Goal: Task Accomplishment & Management: Use online tool/utility

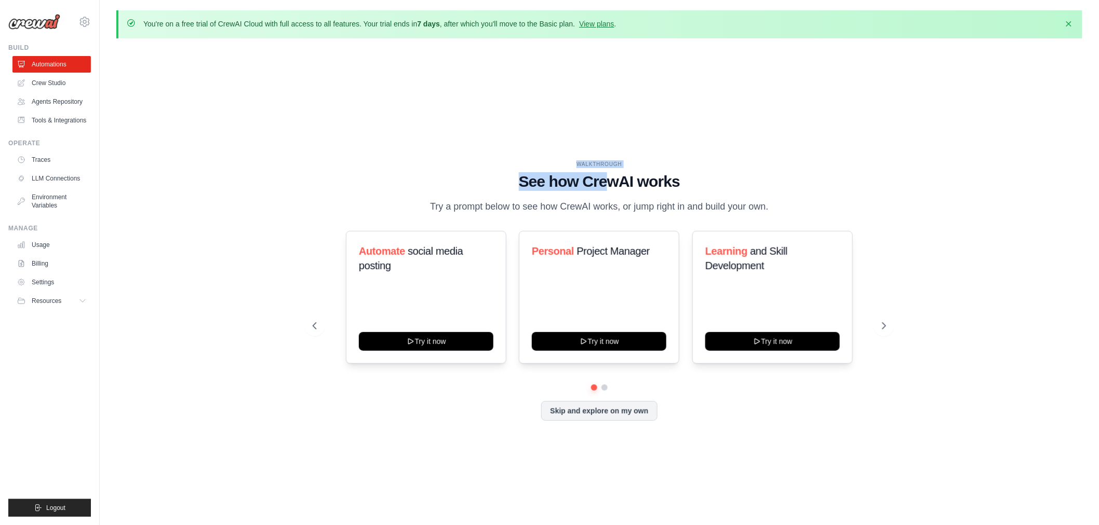
drag, startPoint x: 507, startPoint y: 161, endPoint x: 639, endPoint y: 183, distance: 133.2
click at [625, 179] on div "WALKTHROUGH See how [PERSON_NAME] works Try a prompt below to see how [PERSON_N…" at bounding box center [599, 187] width 573 height 54
click at [731, 183] on h1 "See how CrewAI works" at bounding box center [599, 181] width 573 height 19
click at [551, 184] on h1 "See how CrewAI works" at bounding box center [599, 181] width 573 height 19
drag, startPoint x: 511, startPoint y: 178, endPoint x: 803, endPoint y: 176, distance: 292.3
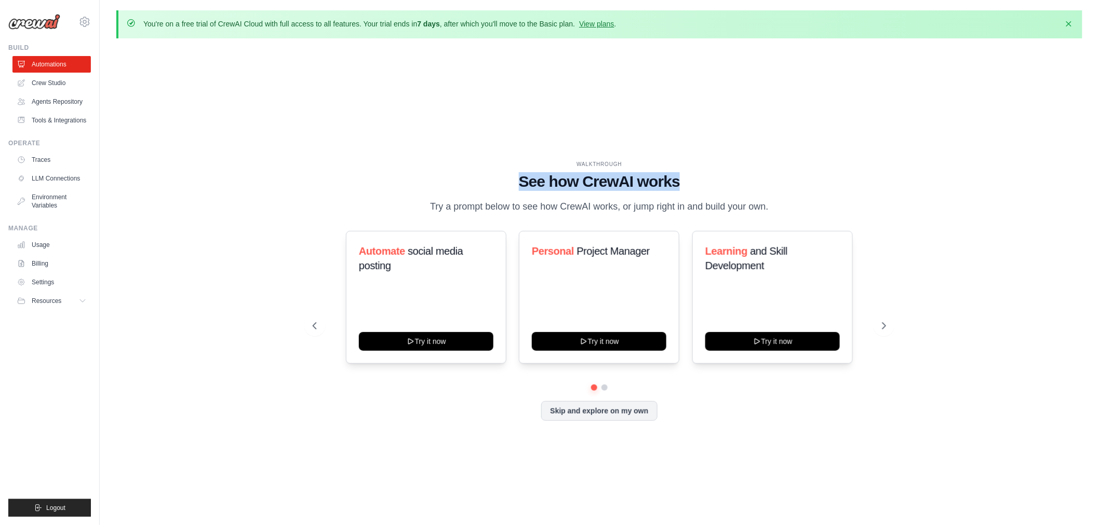
click at [803, 176] on h1 "See how CrewAI works" at bounding box center [599, 181] width 573 height 19
click at [804, 177] on h1 "See how CrewAI works" at bounding box center [599, 181] width 573 height 19
click at [50, 257] on link "Billing" at bounding box center [53, 263] width 78 height 17
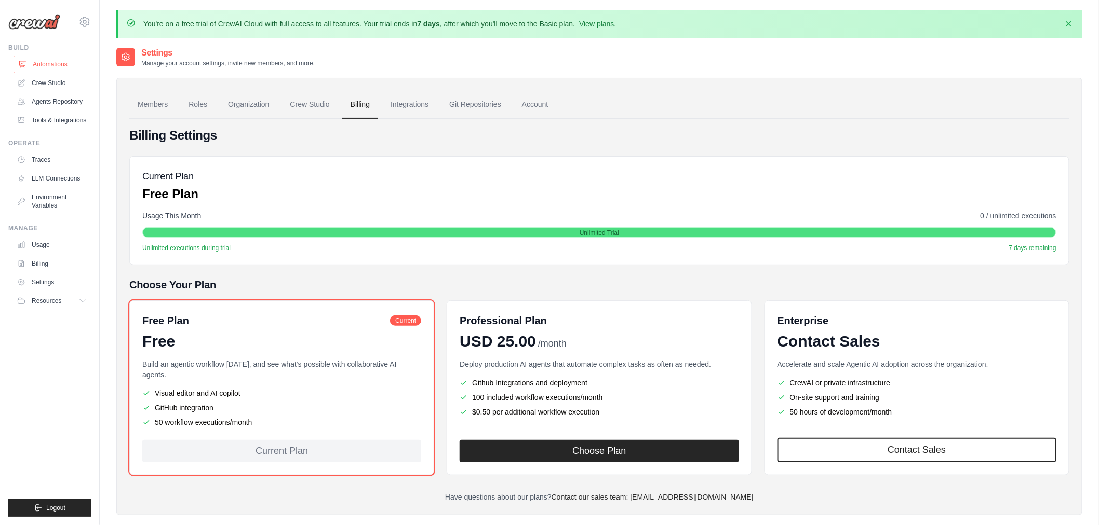
click at [53, 61] on link "Automations" at bounding box center [53, 64] width 78 height 17
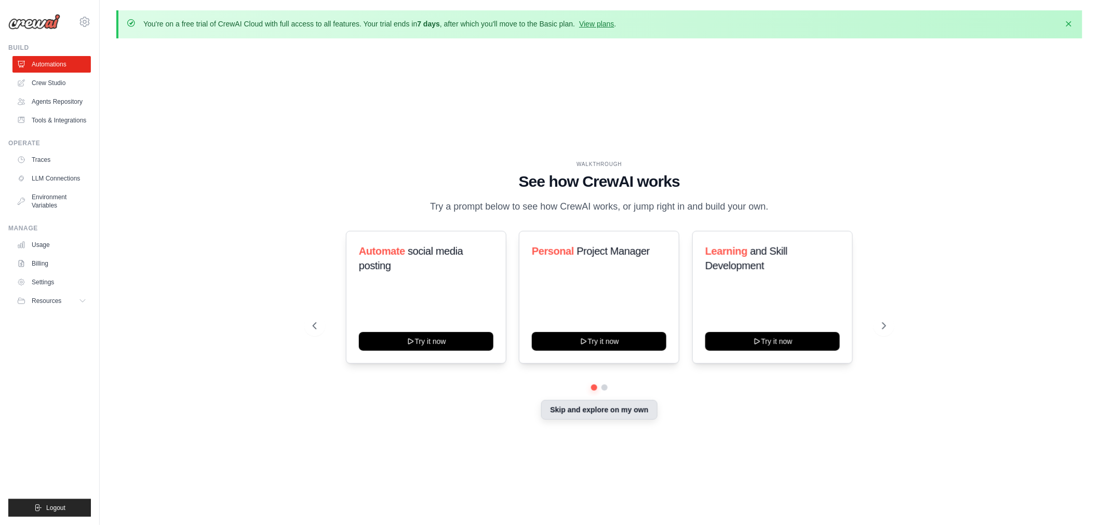
click at [635, 410] on button "Skip and explore on my own" at bounding box center [599, 410] width 116 height 20
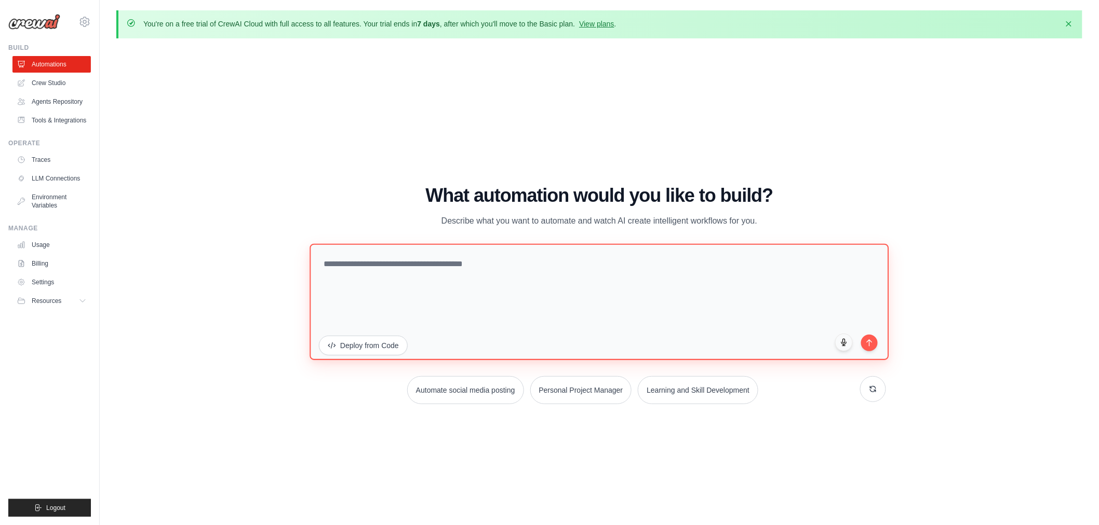
click at [484, 287] on textarea at bounding box center [598, 302] width 579 height 116
type textarea "**********"
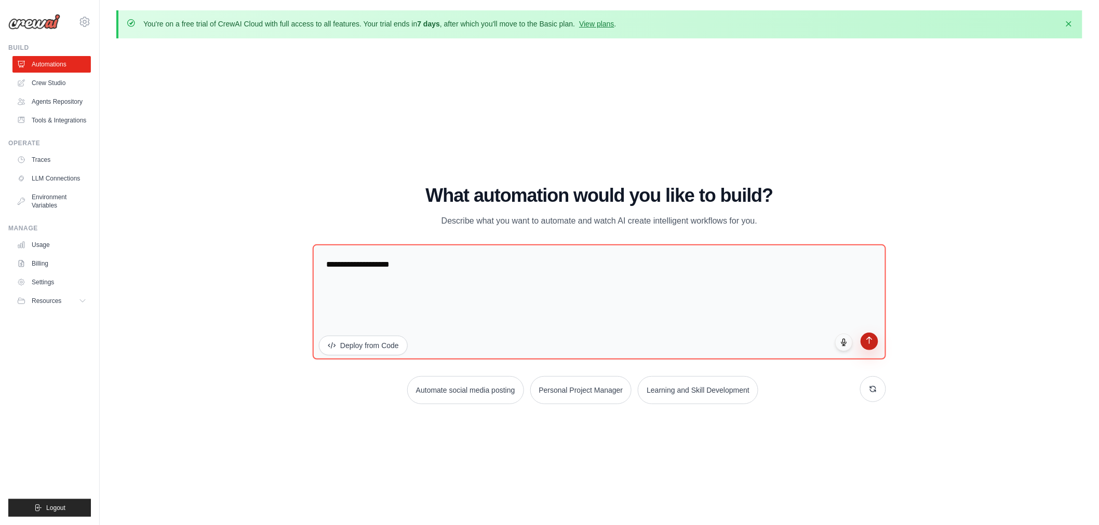
click at [866, 344] on button "submit" at bounding box center [869, 342] width 18 height 18
click at [950, 245] on div "WALKTHROUGH See how CrewAI works Try a prompt below to see how CrewAI works, or…" at bounding box center [599, 299] width 966 height 505
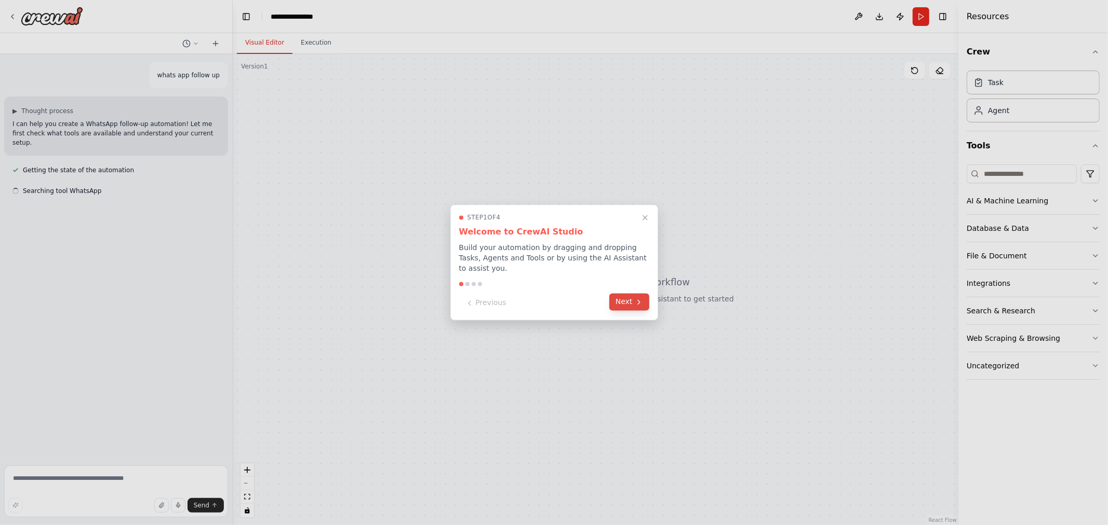
click at [639, 302] on button "Next" at bounding box center [629, 302] width 40 height 17
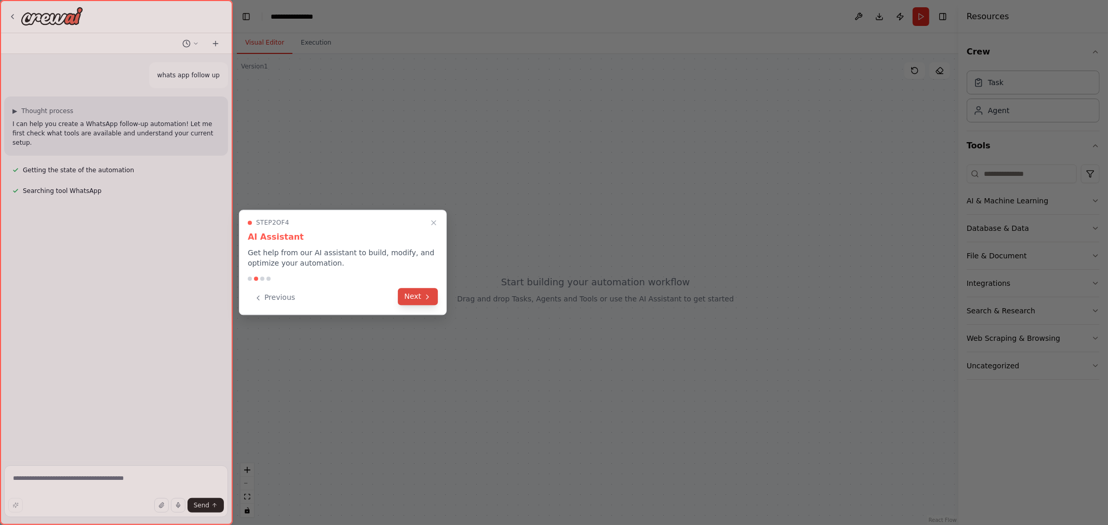
click at [407, 298] on button "Next" at bounding box center [418, 296] width 40 height 17
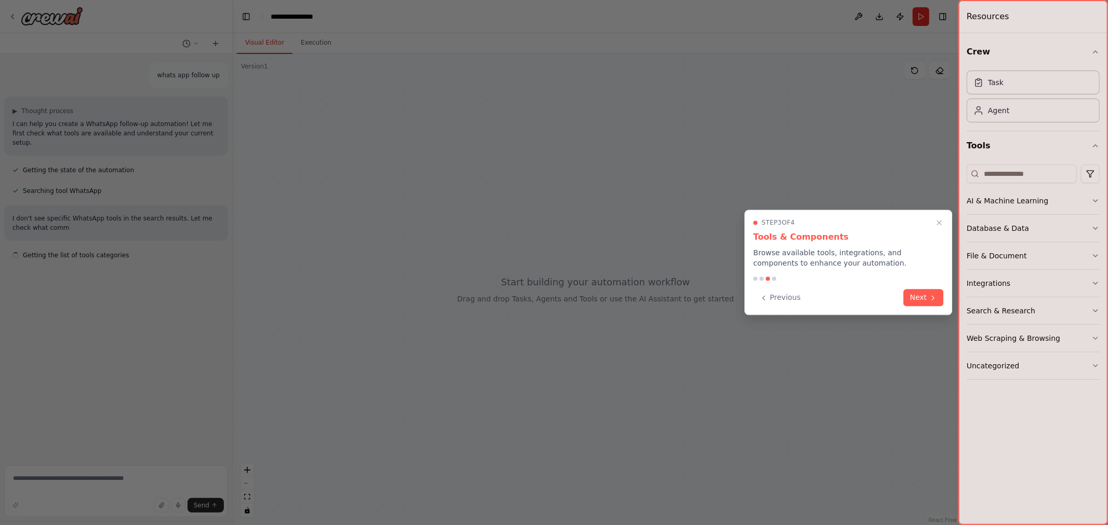
click at [932, 296] on icon at bounding box center [932, 298] width 8 height 8
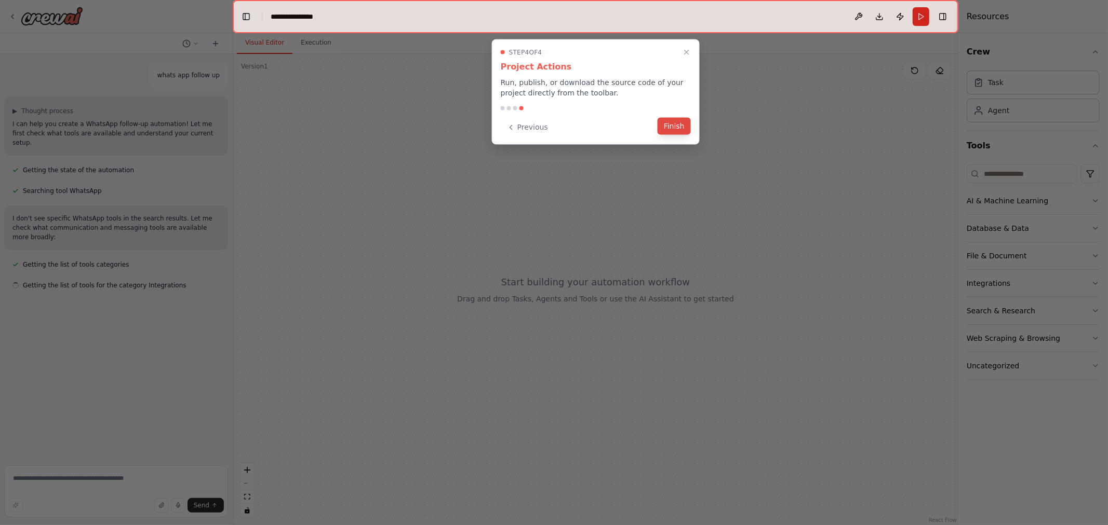
click at [670, 127] on button "Finish" at bounding box center [673, 126] width 33 height 17
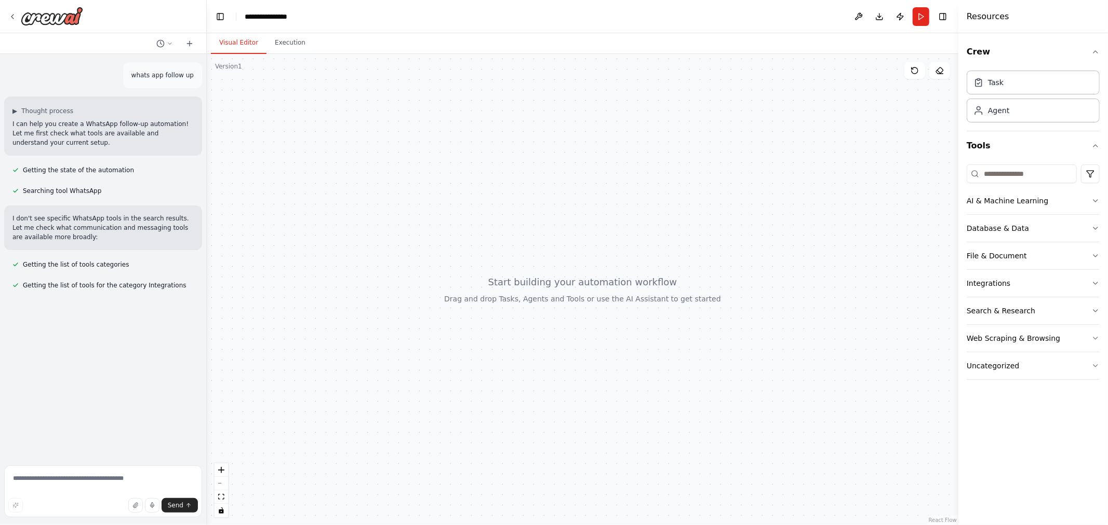
drag, startPoint x: 231, startPoint y: 319, endPoint x: 207, endPoint y: 317, distance: 24.5
click at [207, 317] on div "**********" at bounding box center [554, 262] width 1108 height 525
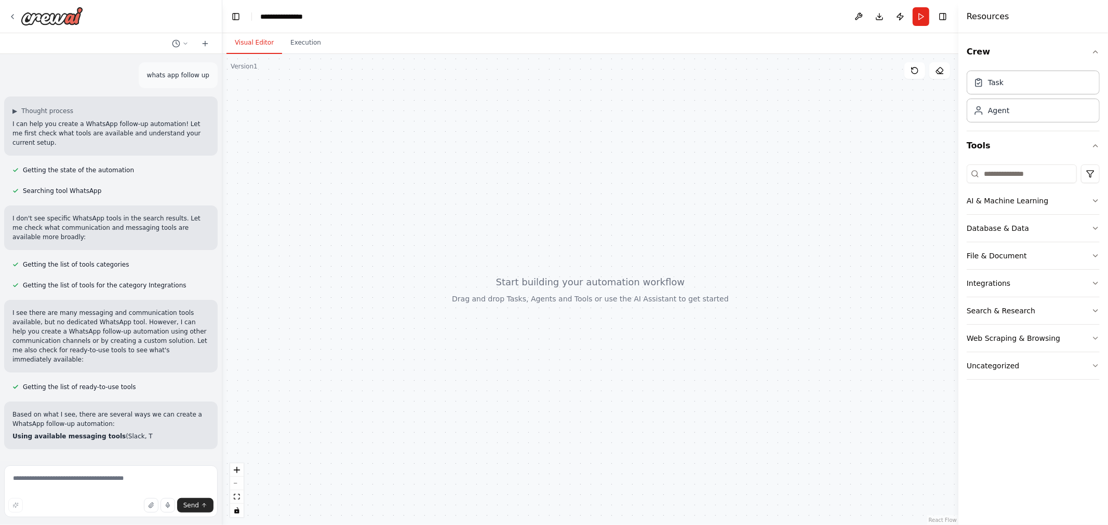
drag, startPoint x: 205, startPoint y: 209, endPoint x: 224, endPoint y: 209, distance: 19.2
click at [224, 209] on div "**********" at bounding box center [554, 262] width 1108 height 525
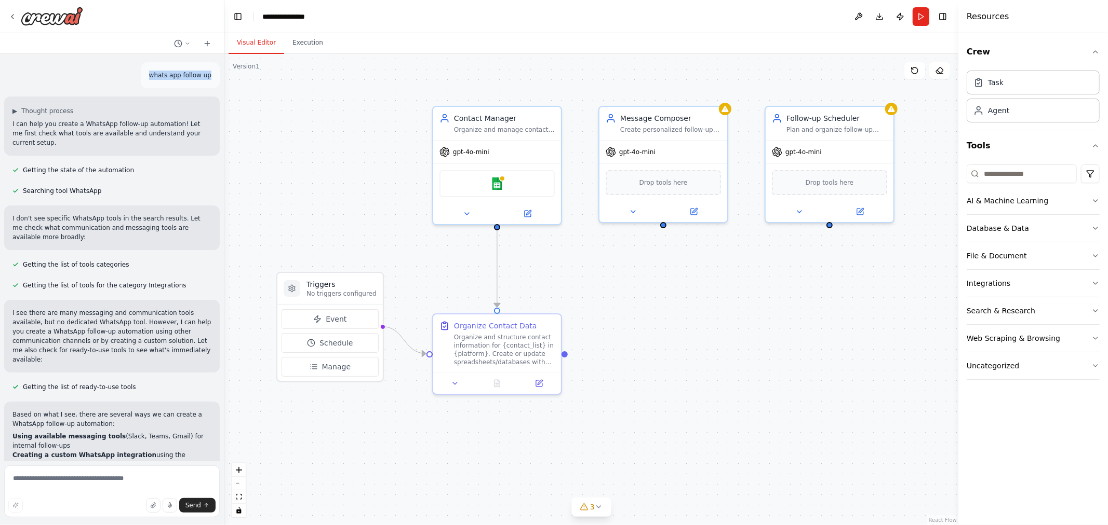
drag, startPoint x: 153, startPoint y: 75, endPoint x: 201, endPoint y: 76, distance: 48.8
click at [201, 76] on p "whats app follow up" at bounding box center [180, 75] width 62 height 9
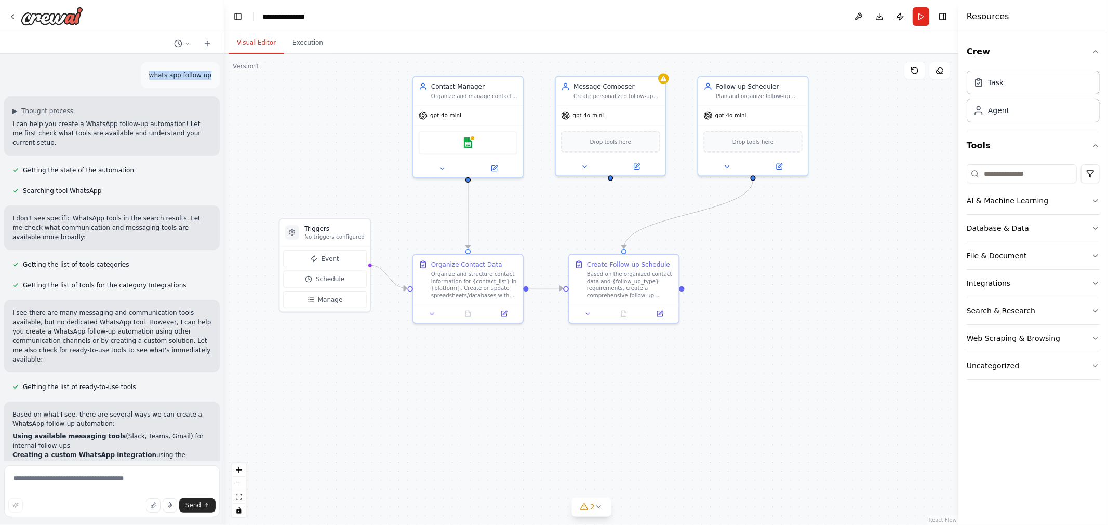
drag, startPoint x: 887, startPoint y: 390, endPoint x: 803, endPoint y: 319, distance: 109.4
click at [803, 319] on div ".deletable-edge-delete-btn { width: 20px; height: 20px; border: 0px solid #ffff…" at bounding box center [591, 289] width 734 height 471
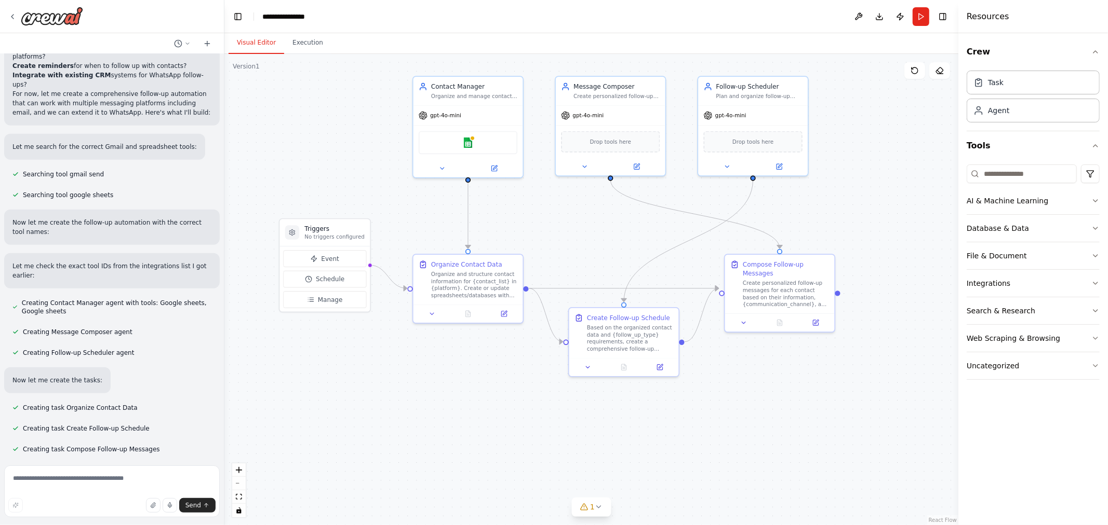
scroll to position [507, 0]
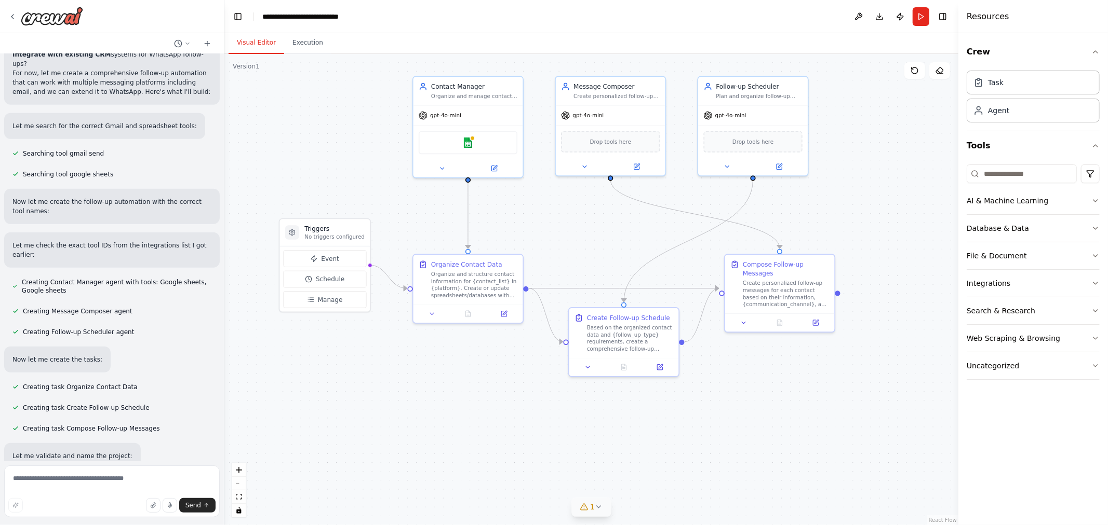
click at [587, 510] on icon at bounding box center [583, 507] width 7 height 6
drag, startPoint x: 526, startPoint y: 508, endPoint x: 857, endPoint y: 509, distance: 330.8
click at [668, 509] on span "Google sheets integration is not connected. Please connect before using it." at bounding box center [597, 506] width 235 height 8
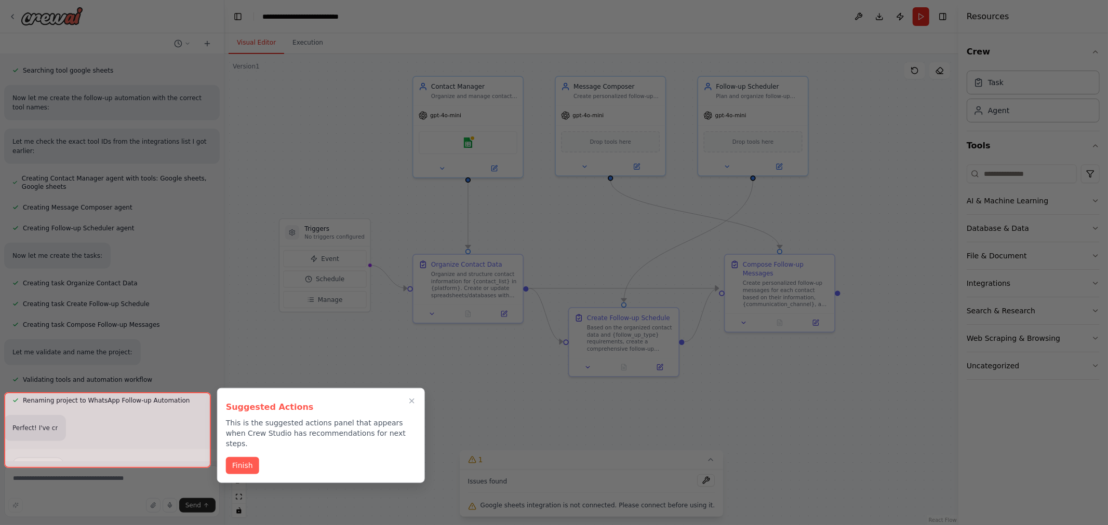
drag, startPoint x: 1008, startPoint y: 484, endPoint x: 1058, endPoint y: 475, distance: 51.2
click at [1058, 475] on div at bounding box center [554, 262] width 1108 height 525
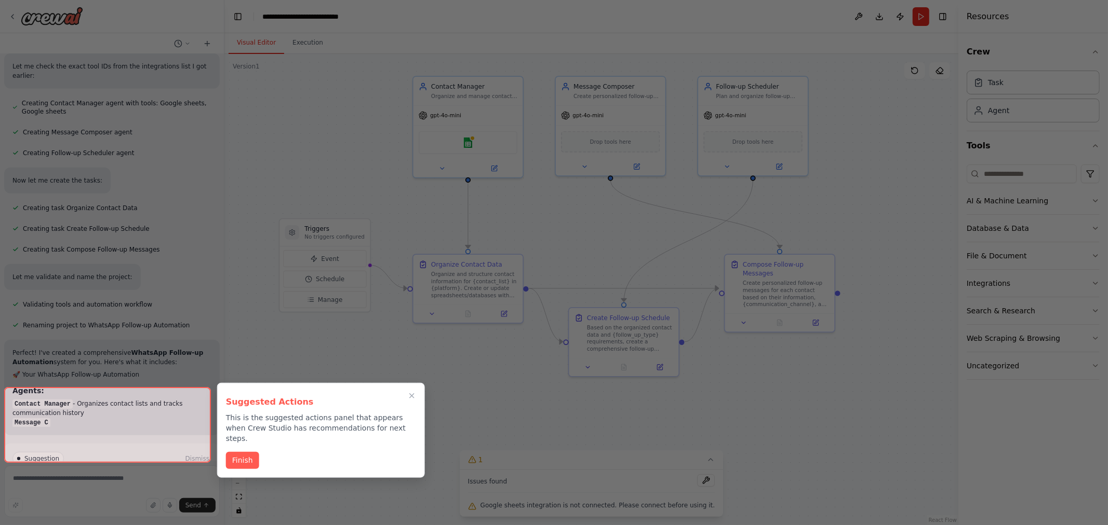
scroll to position [695, 0]
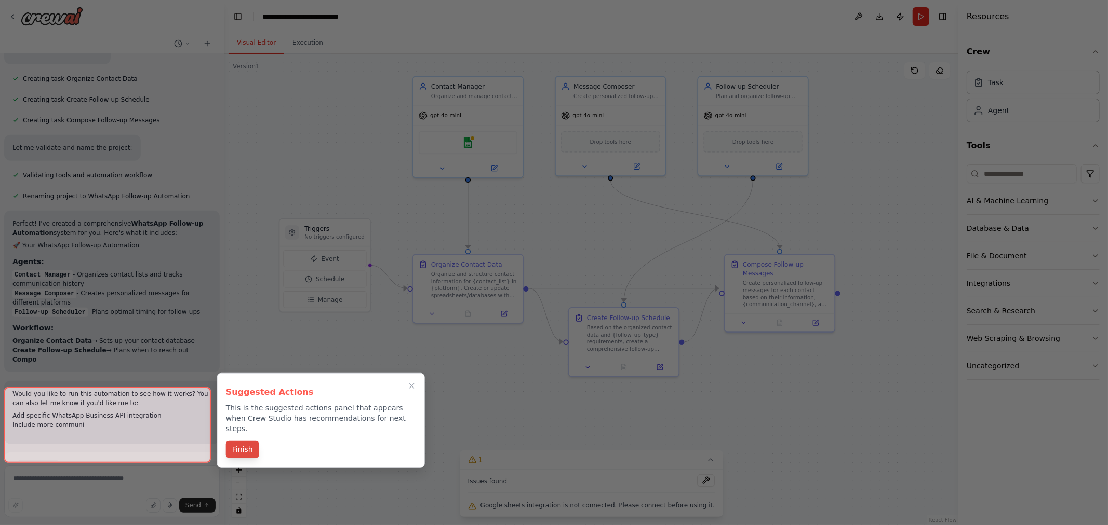
click at [245, 448] on button "Finish" at bounding box center [242, 449] width 33 height 17
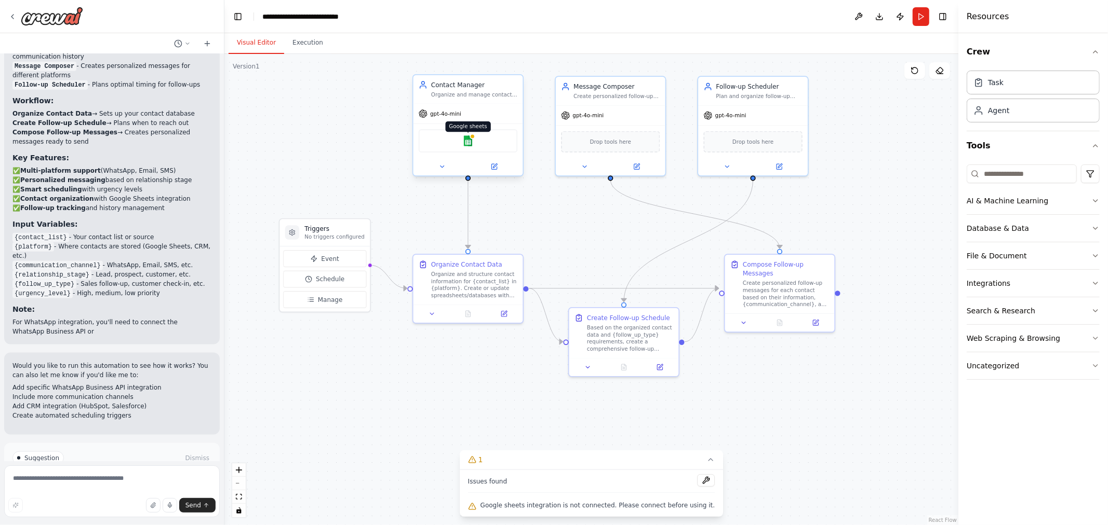
scroll to position [1052, 0]
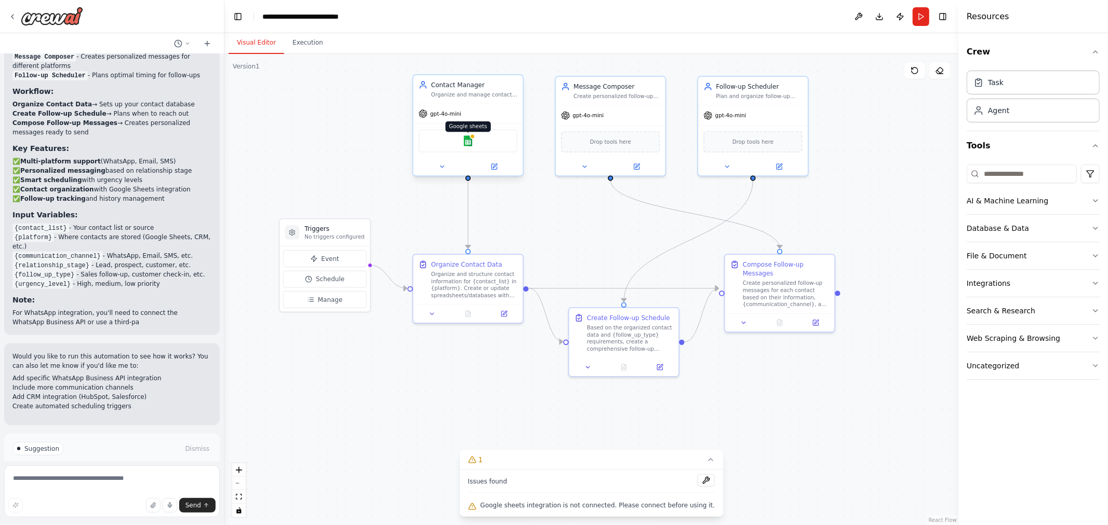
click at [468, 137] on img at bounding box center [468, 141] width 11 height 11
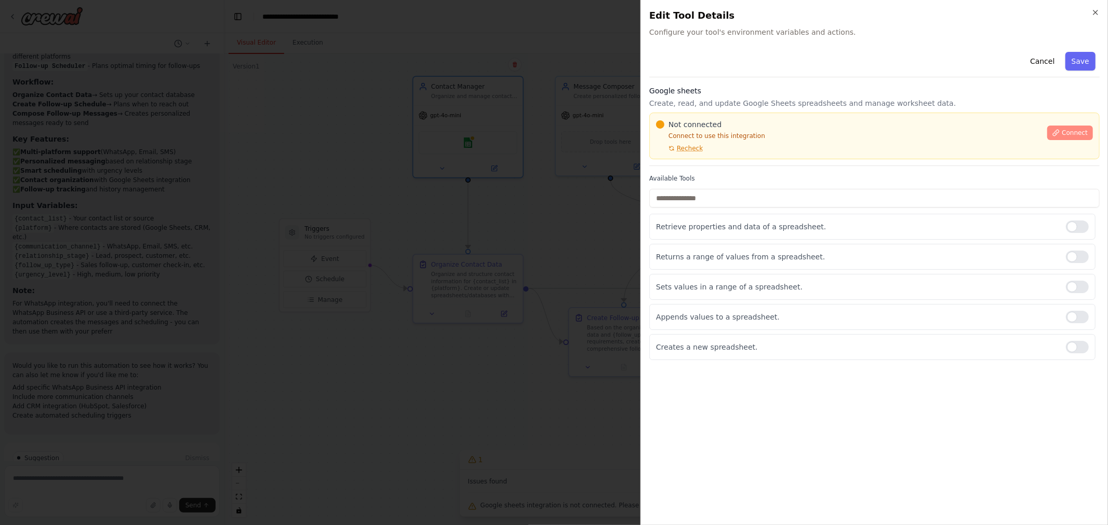
scroll to position [1071, 0]
click at [1079, 138] on button "Connect" at bounding box center [1070, 133] width 46 height 15
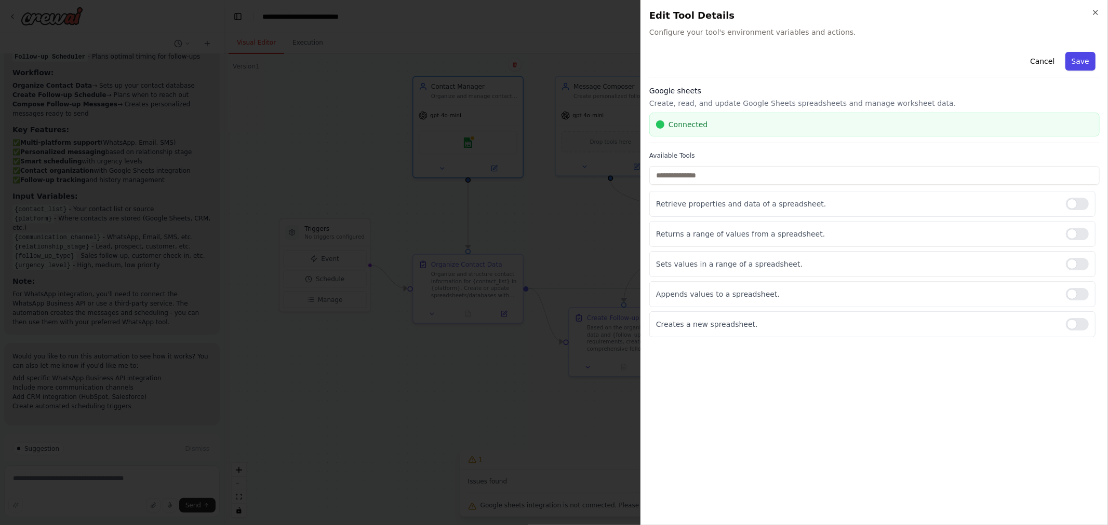
click at [1092, 59] on button "Save" at bounding box center [1080, 61] width 30 height 19
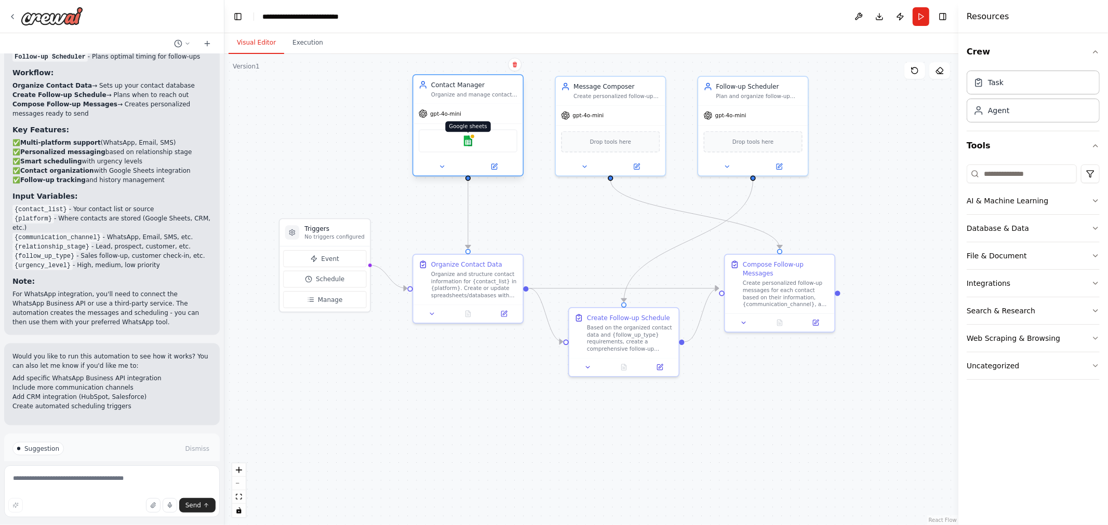
click at [470, 141] on img at bounding box center [468, 141] width 11 height 11
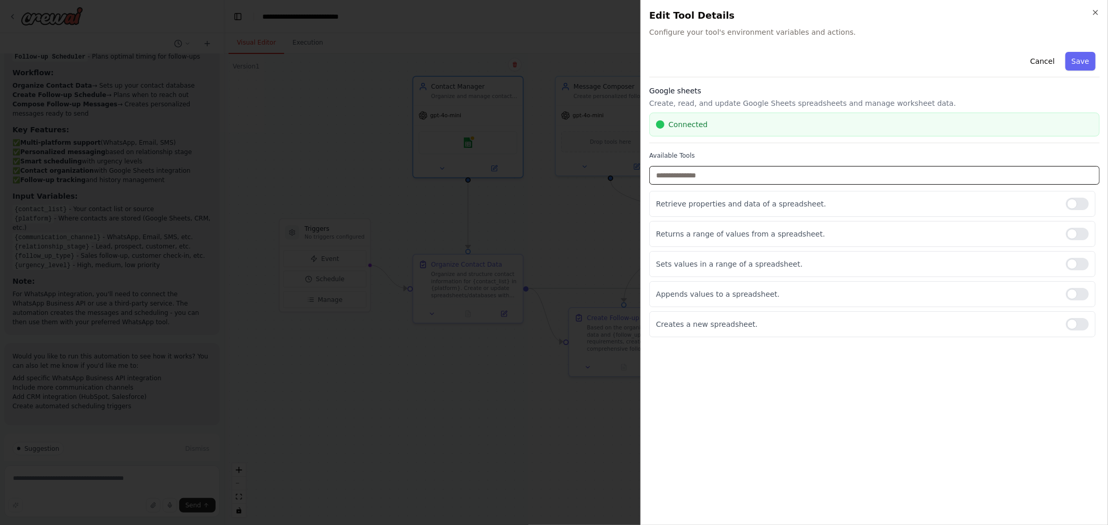
click at [730, 178] on input "text" at bounding box center [874, 175] width 450 height 19
click at [1094, 14] on icon "button" at bounding box center [1095, 12] width 8 height 8
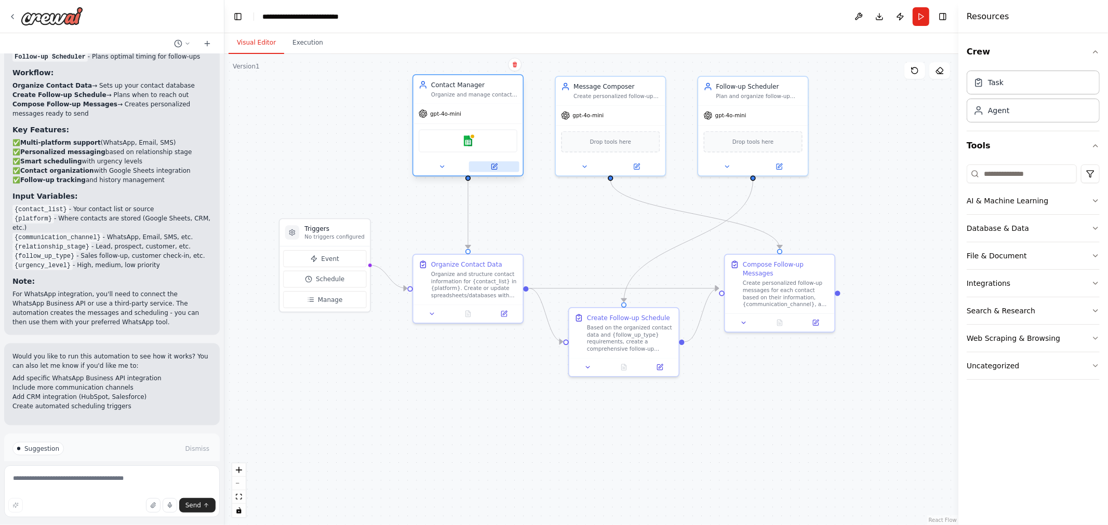
click at [503, 169] on button at bounding box center [494, 166] width 50 height 11
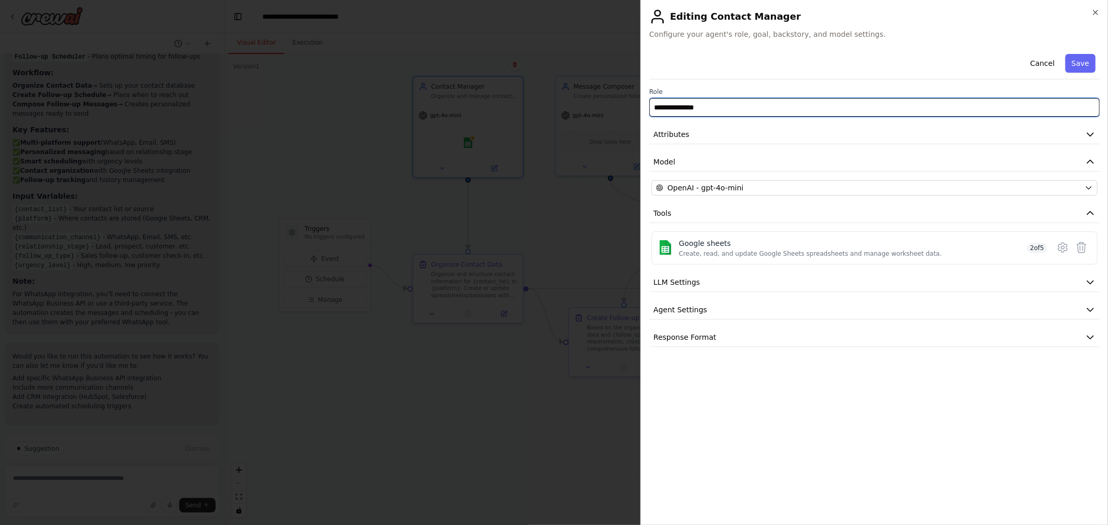
click at [724, 112] on input "**********" at bounding box center [874, 107] width 450 height 19
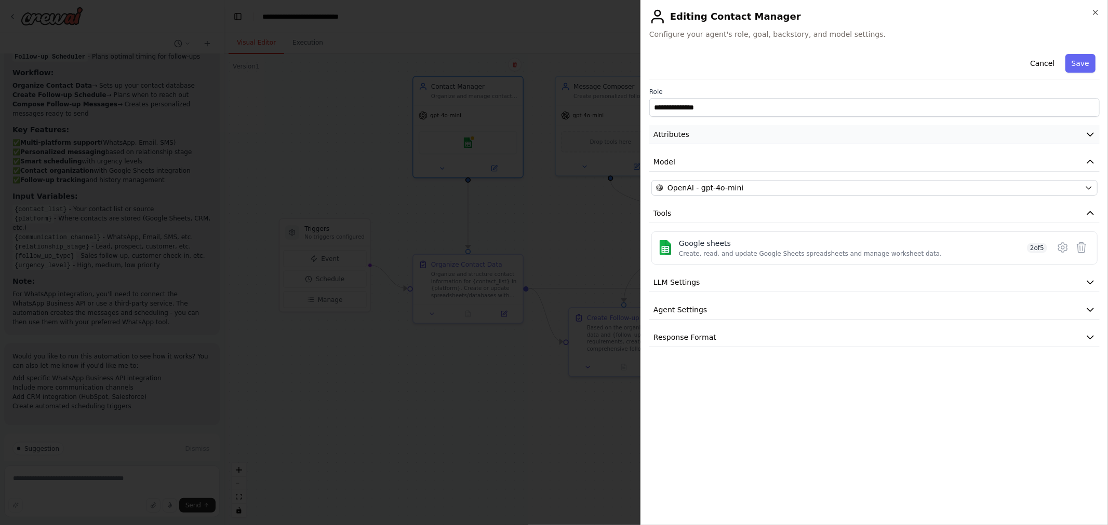
click at [718, 135] on button "Attributes" at bounding box center [874, 134] width 450 height 19
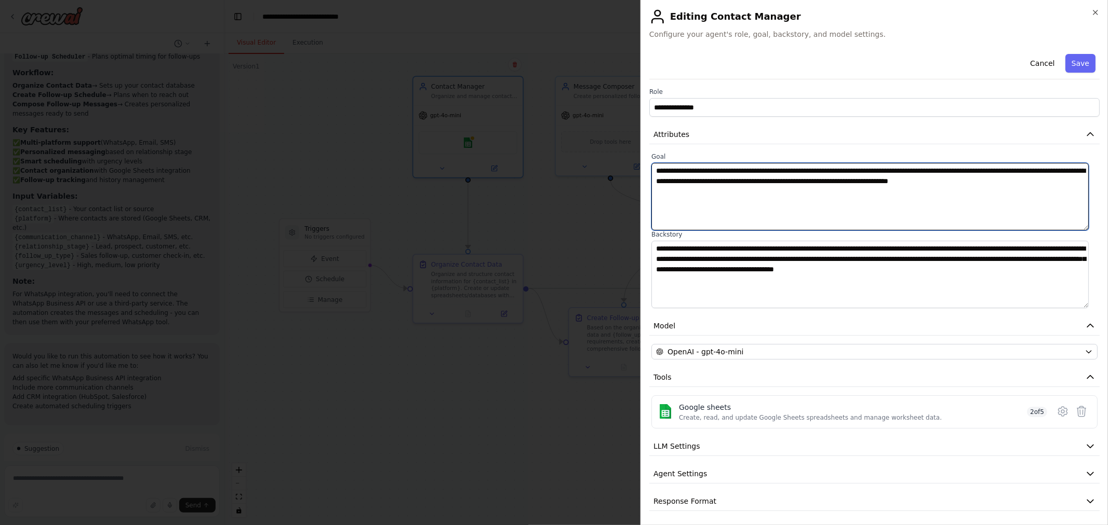
drag, startPoint x: 699, startPoint y: 180, endPoint x: 772, endPoint y: 184, distance: 73.4
click at [772, 183] on textarea "**********" at bounding box center [869, 197] width 437 height 68
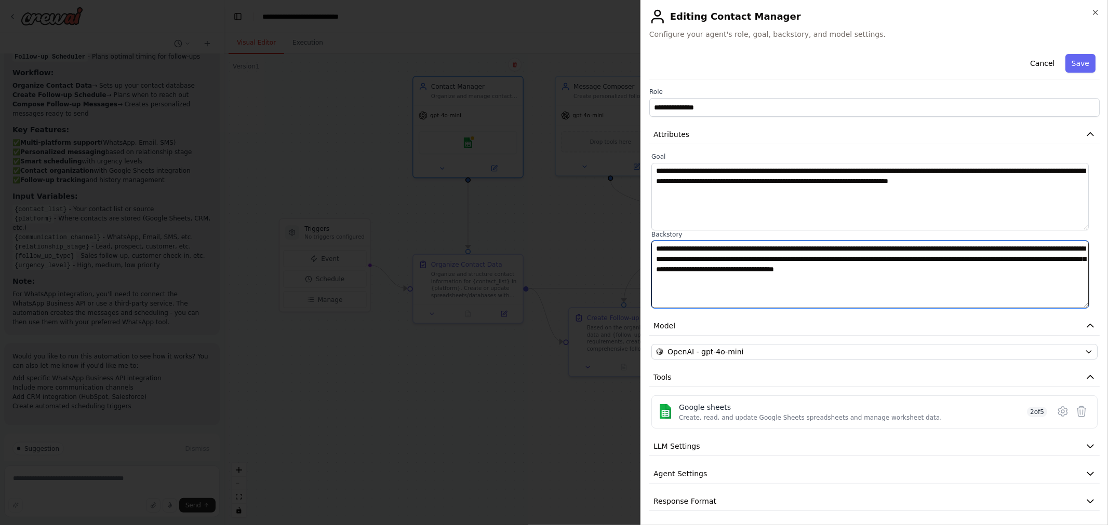
drag, startPoint x: 703, startPoint y: 260, endPoint x: 863, endPoint y: 278, distance: 162.0
click at [863, 278] on textarea "**********" at bounding box center [869, 275] width 437 height 68
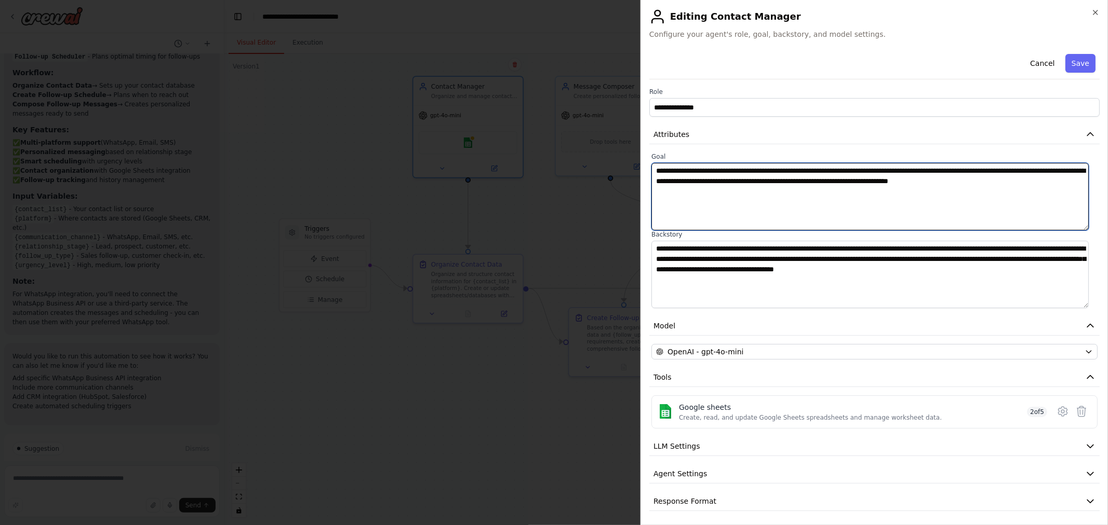
click at [794, 198] on textarea "**********" at bounding box center [869, 197] width 437 height 68
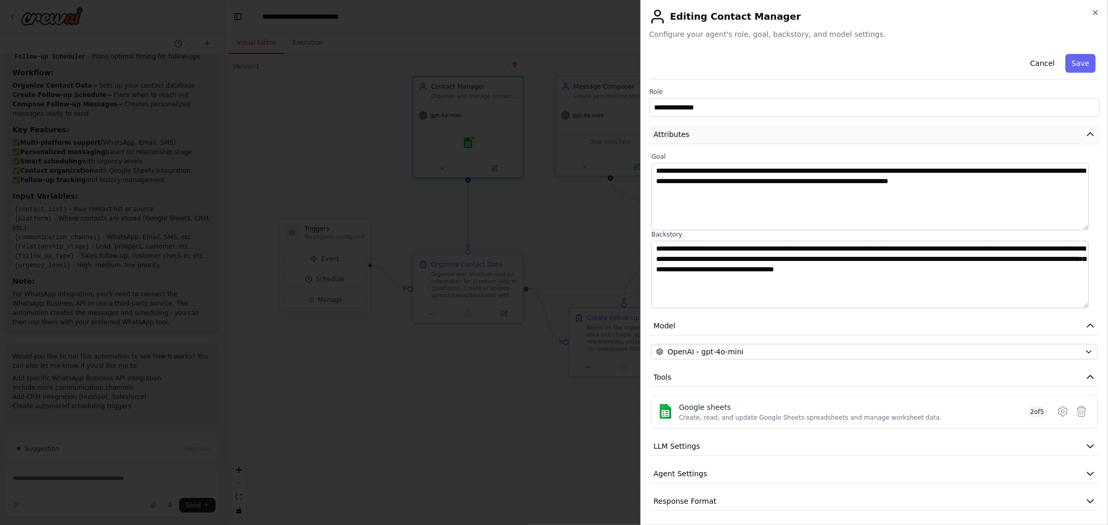
click at [741, 130] on button "Attributes" at bounding box center [874, 134] width 450 height 19
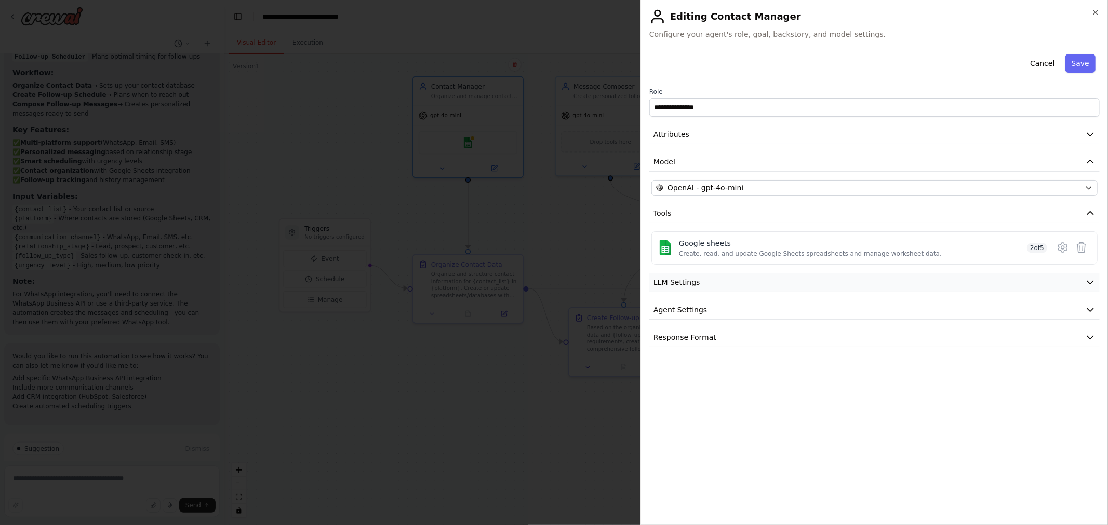
click at [704, 285] on button "LLM Settings" at bounding box center [874, 282] width 450 height 19
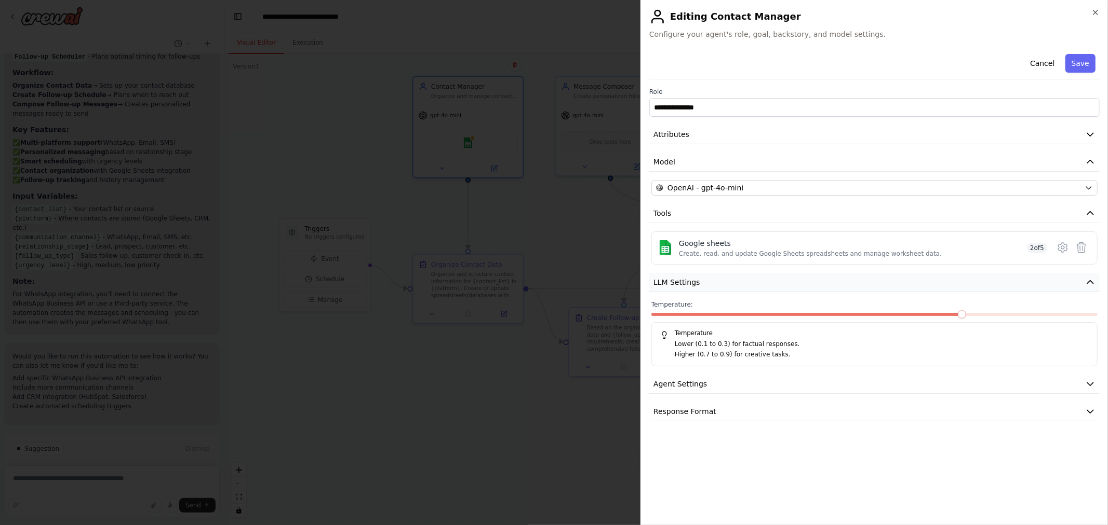
click at [704, 285] on button "LLM Settings" at bounding box center [874, 282] width 450 height 19
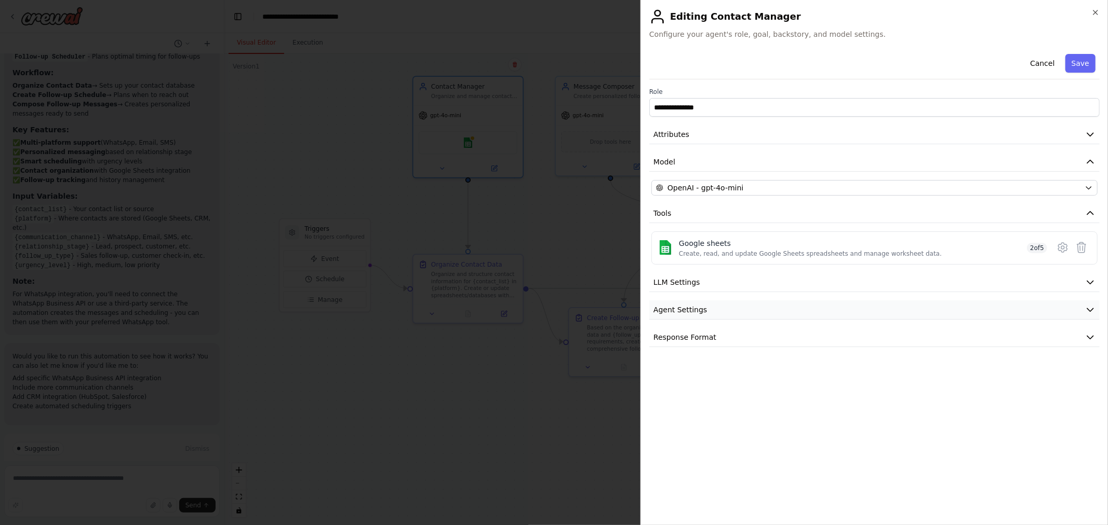
click at [693, 309] on span "Agent Settings" at bounding box center [679, 310] width 53 height 10
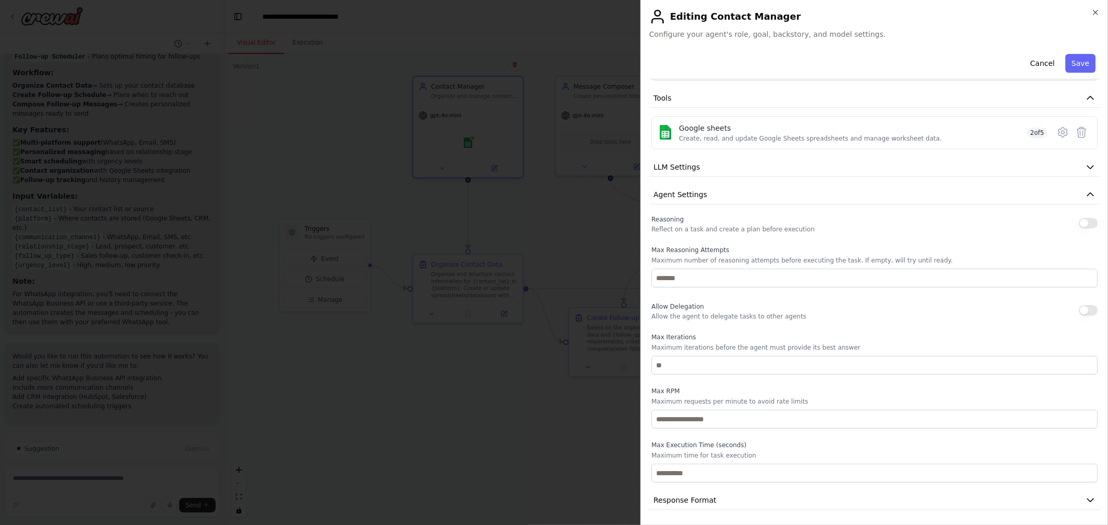
scroll to position [117, 0]
drag, startPoint x: 704, startPoint y: 348, endPoint x: 823, endPoint y: 349, distance: 118.9
click at [822, 349] on p "Maximum iterations before the agent must provide its best answer" at bounding box center [874, 346] width 446 height 8
click at [696, 194] on span "Agent Settings" at bounding box center [679, 193] width 53 height 10
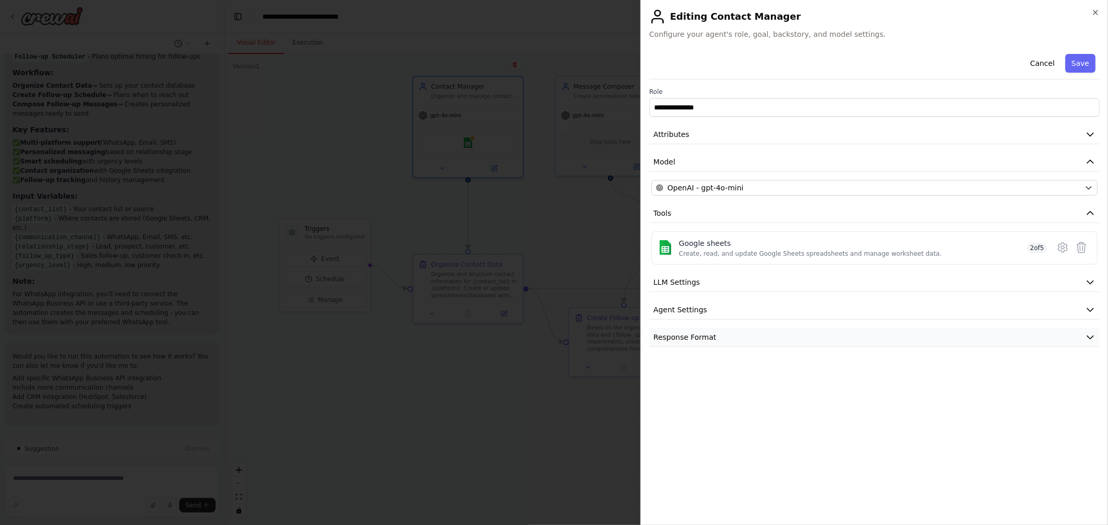
click at [686, 344] on button "Response Format" at bounding box center [874, 337] width 450 height 19
click at [691, 344] on button "Response Format" at bounding box center [874, 337] width 450 height 19
click at [1044, 60] on button "Cancel" at bounding box center [1041, 63] width 37 height 19
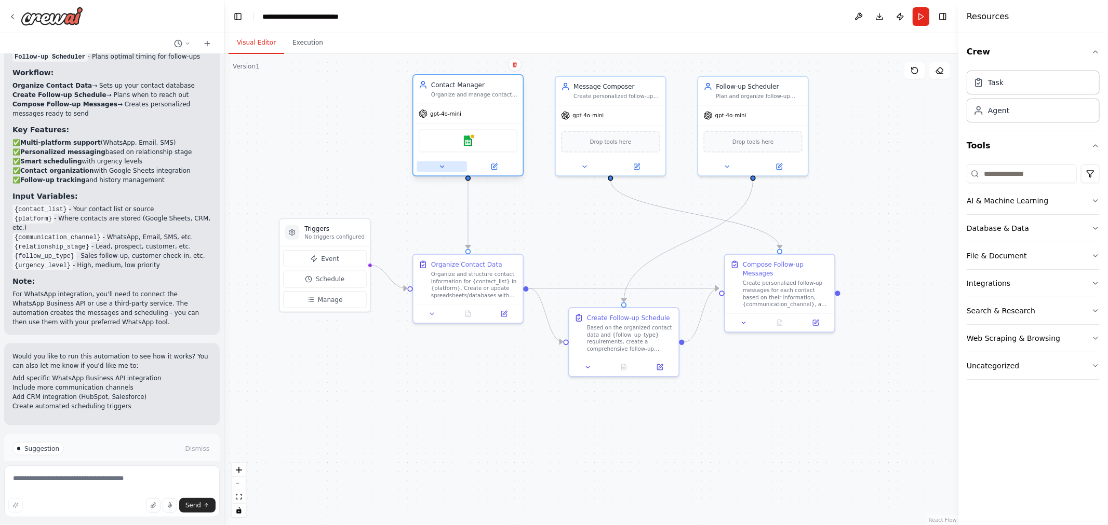
click at [443, 170] on button at bounding box center [441, 166] width 50 height 11
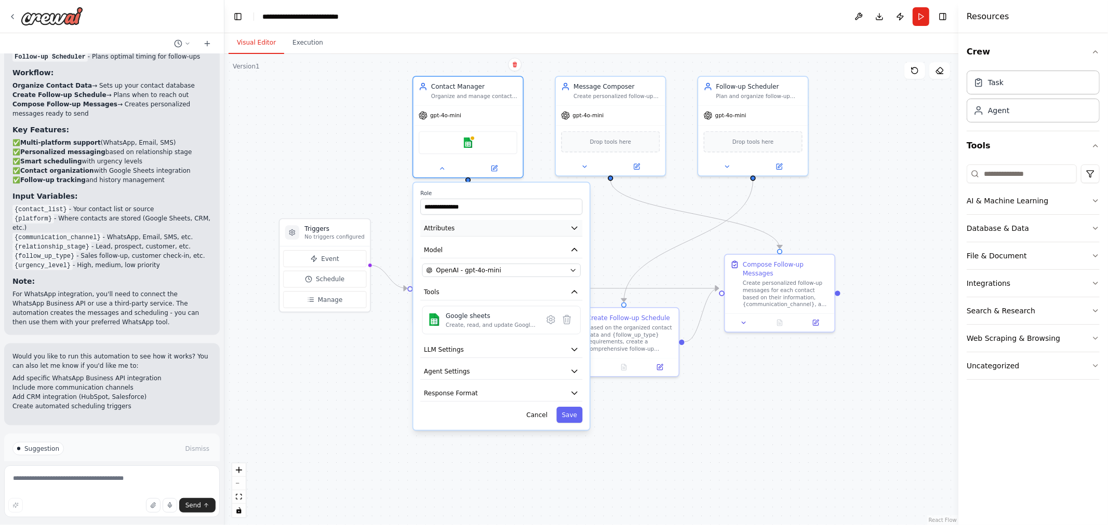
click at [574, 224] on icon "button" at bounding box center [574, 228] width 9 height 9
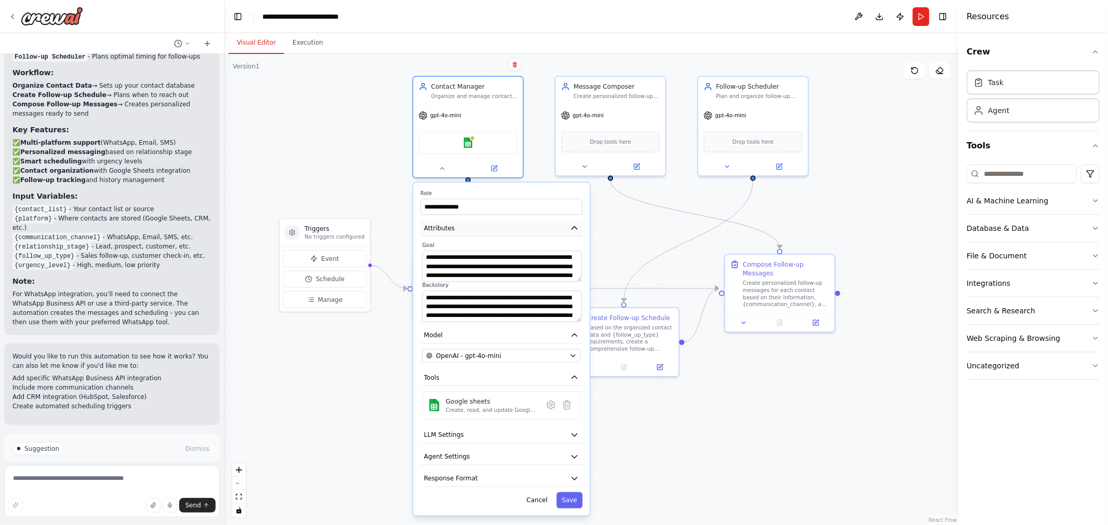
click at [574, 224] on icon "button" at bounding box center [574, 228] width 9 height 9
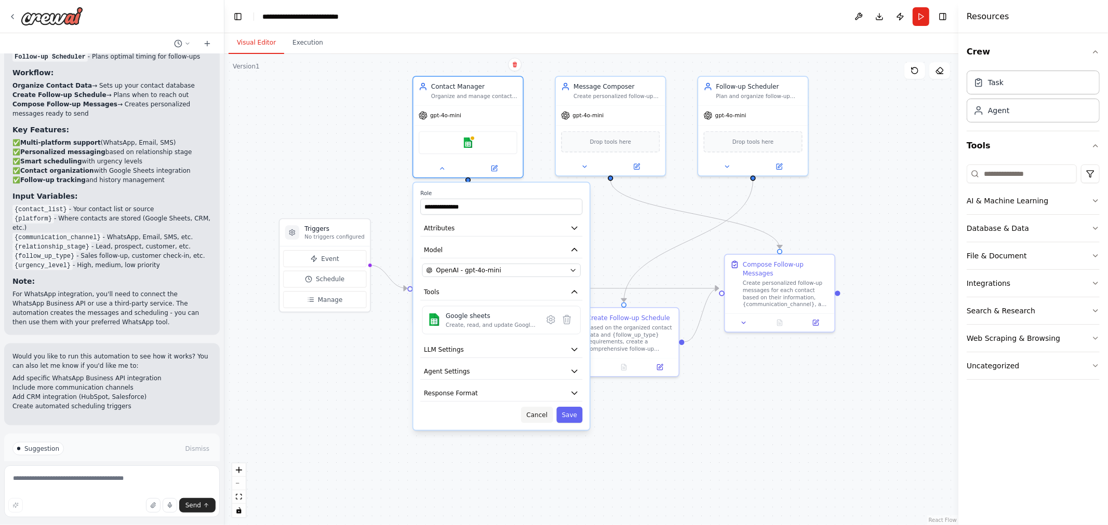
click at [543, 416] on button "Cancel" at bounding box center [537, 415] width 32 height 16
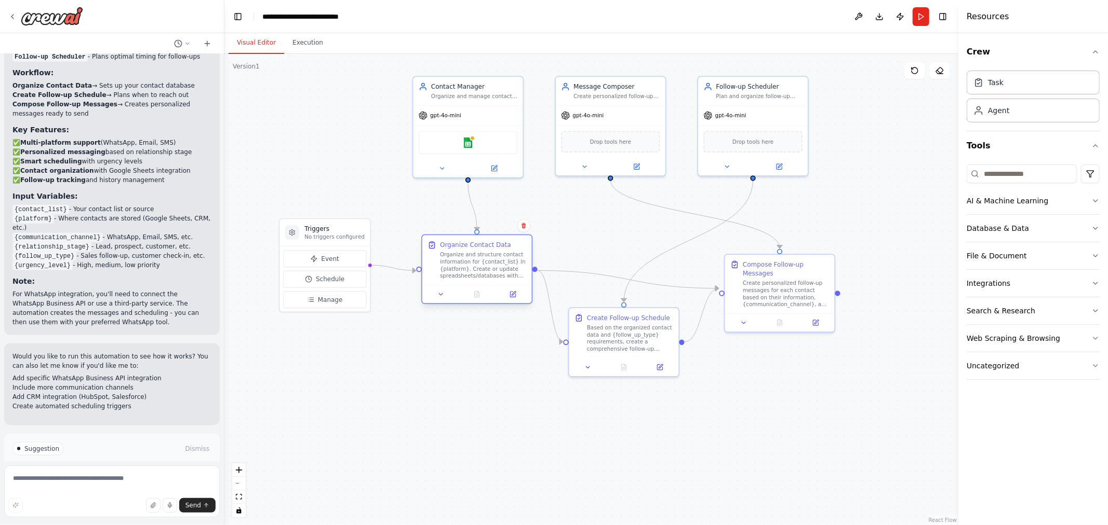
drag, startPoint x: 479, startPoint y: 288, endPoint x: 485, endPoint y: 267, distance: 21.5
click at [485, 267] on div "Organize and structure contact information for {contact_list} in {platform}. Cr…" at bounding box center [483, 265] width 86 height 29
drag, startPoint x: 603, startPoint y: 332, endPoint x: 609, endPoint y: 297, distance: 35.7
click at [609, 297] on div "Based on the organized contact data and {follow_up_type} requirements, create a…" at bounding box center [634, 301] width 86 height 29
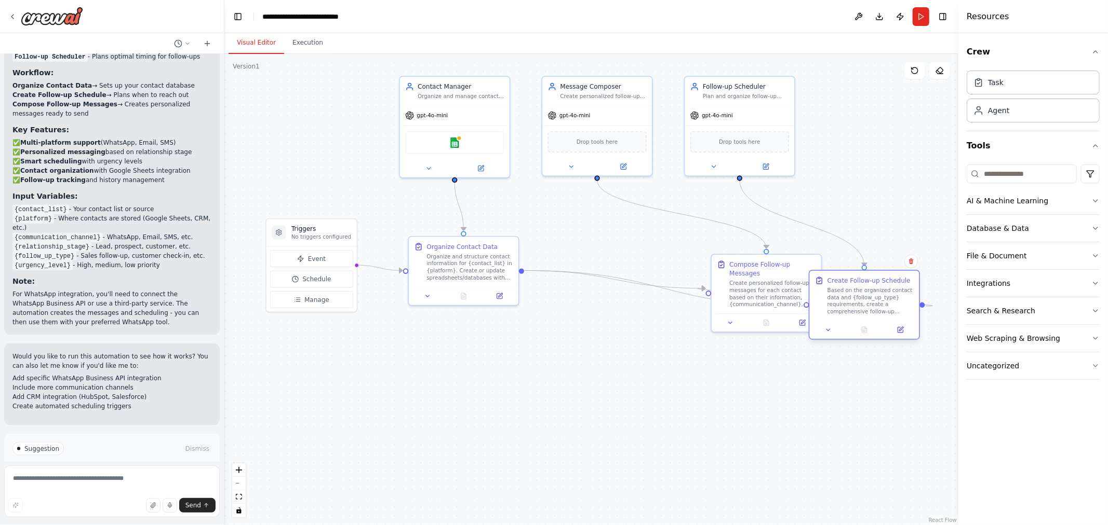
drag, startPoint x: 660, startPoint y: 290, endPoint x: 898, endPoint y: 293, distance: 238.4
click at [898, 293] on div "Based on the organized contact data and {follow_up_type} requirements, create a…" at bounding box center [870, 301] width 86 height 29
drag, startPoint x: 753, startPoint y: 277, endPoint x: 656, endPoint y: 232, distance: 107.1
click at [656, 234] on div "Create personalized follow-up messages for each contact based on their informat…" at bounding box center [674, 248] width 86 height 29
drag, startPoint x: 677, startPoint y: 232, endPoint x: 640, endPoint y: 265, distance: 48.9
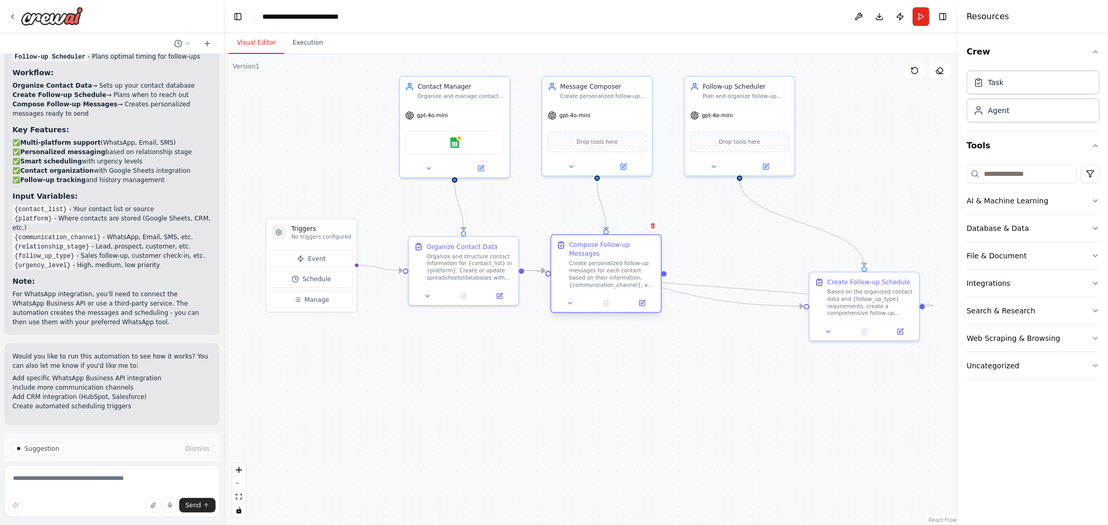
click at [612, 260] on div "Create personalized follow-up messages for each contact based on their informat…" at bounding box center [612, 274] width 86 height 29
drag, startPoint x: 870, startPoint y: 305, endPoint x: 744, endPoint y: 268, distance: 130.8
click at [744, 268] on div "Based on the organized contact data and {follow_up_type} requirements, create a…" at bounding box center [746, 265] width 86 height 29
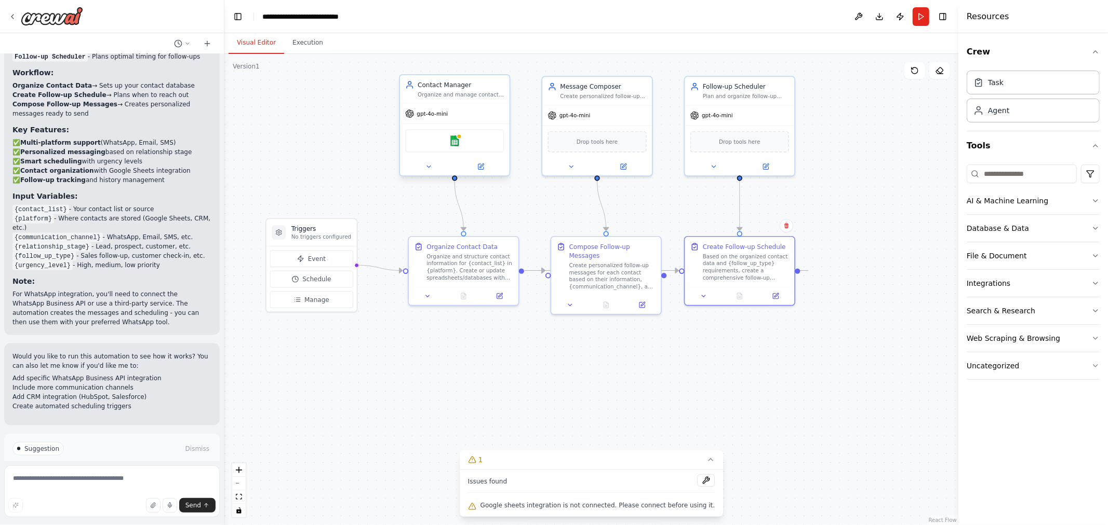
click at [473, 150] on div "Google sheets" at bounding box center [454, 140] width 99 height 23
click at [325, 266] on button "Event" at bounding box center [311, 258] width 83 height 17
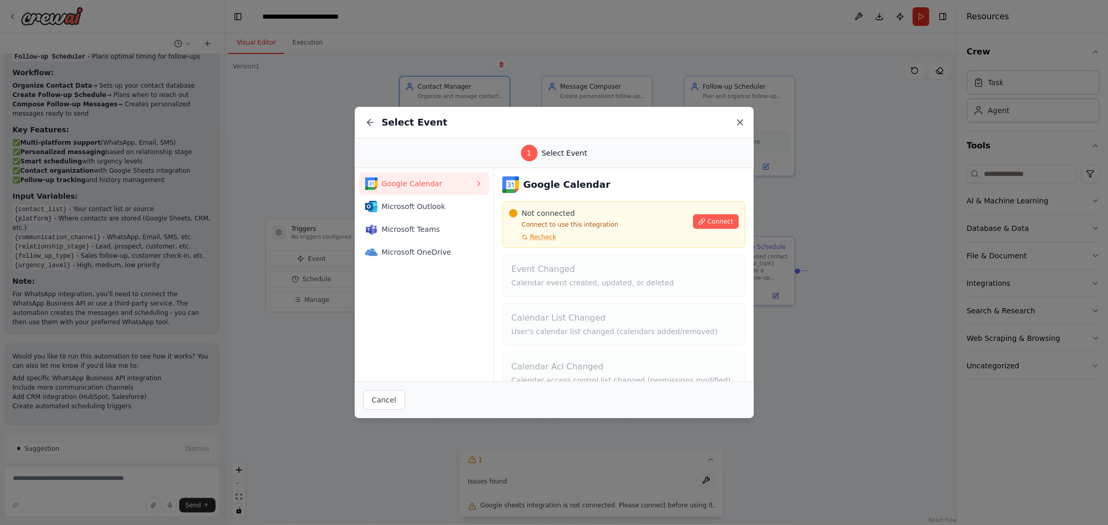
click at [738, 123] on icon at bounding box center [740, 122] width 10 height 10
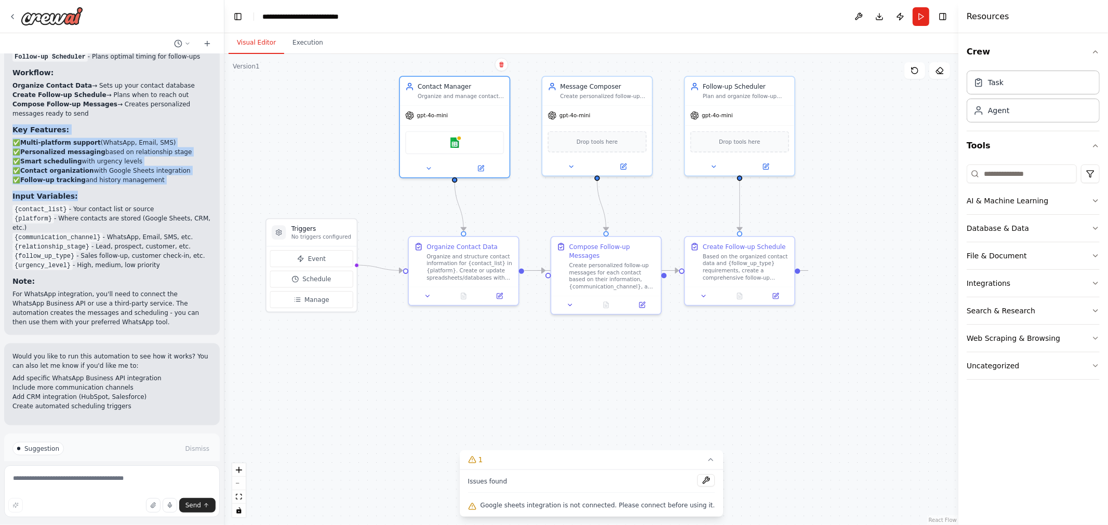
drag, startPoint x: 14, startPoint y: 74, endPoint x: 175, endPoint y: 133, distance: 172.0
click at [175, 133] on div "Perfect! I've created a comprehensive WhatsApp Follow-up Automation system for …" at bounding box center [111, 145] width 199 height 363
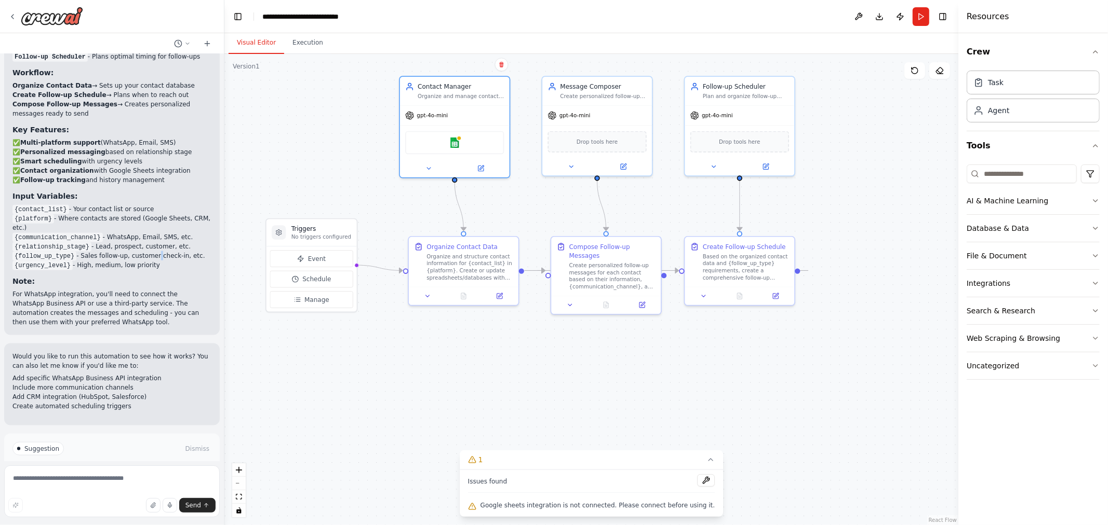
click at [147, 251] on li "{follow_up_type} - Sales follow-up, customer check-in, etc." at bounding box center [111, 255] width 199 height 9
click at [865, 18] on button at bounding box center [858, 16] width 17 height 19
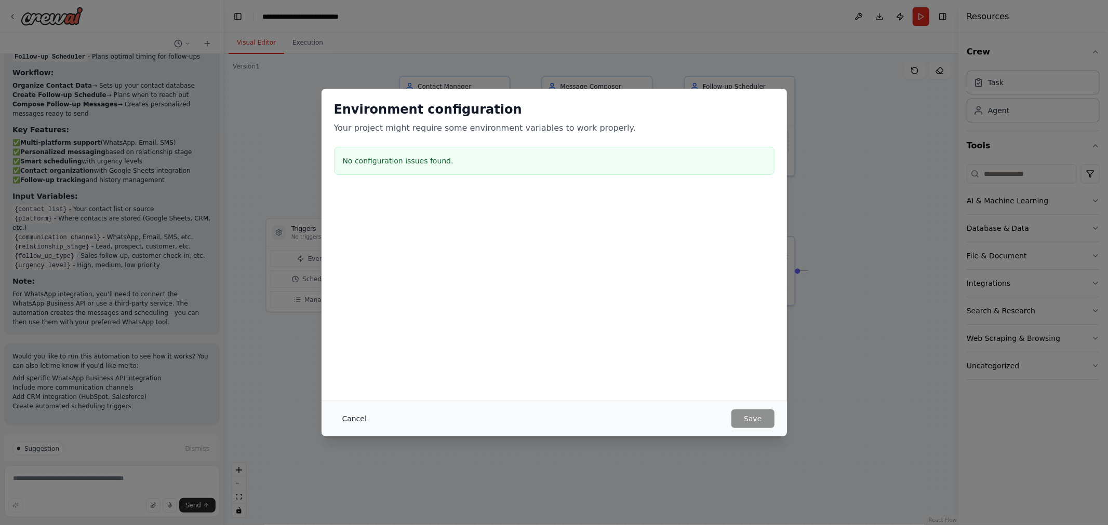
click at [335, 419] on button "Cancel" at bounding box center [354, 419] width 41 height 19
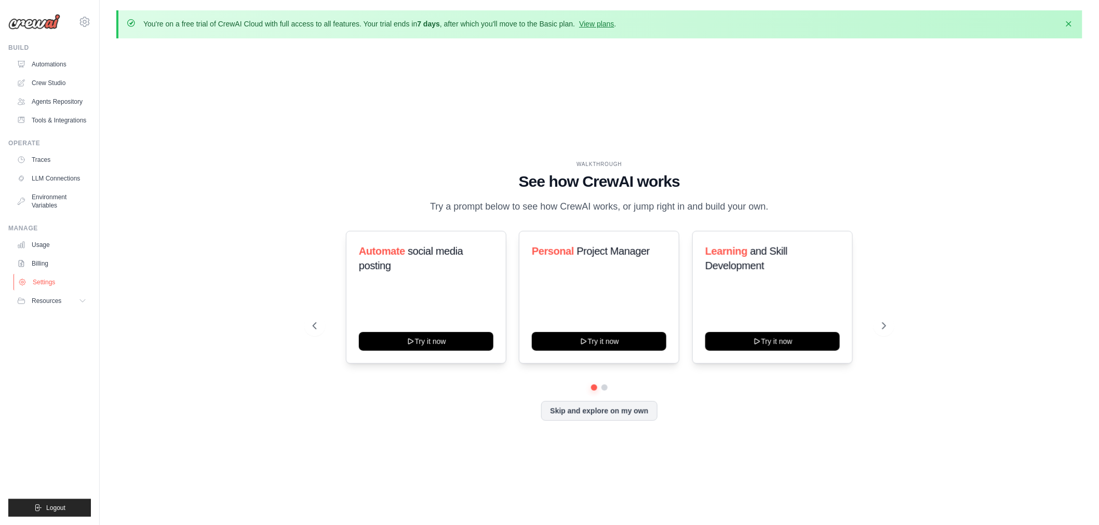
click at [49, 281] on link "Settings" at bounding box center [53, 282] width 78 height 17
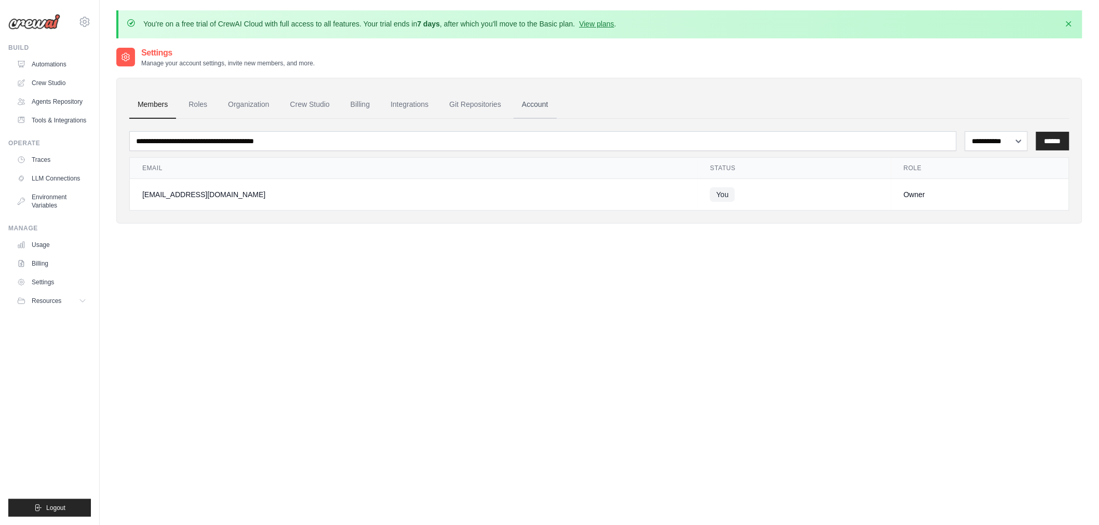
click at [538, 101] on link "Account" at bounding box center [535, 105] width 43 height 28
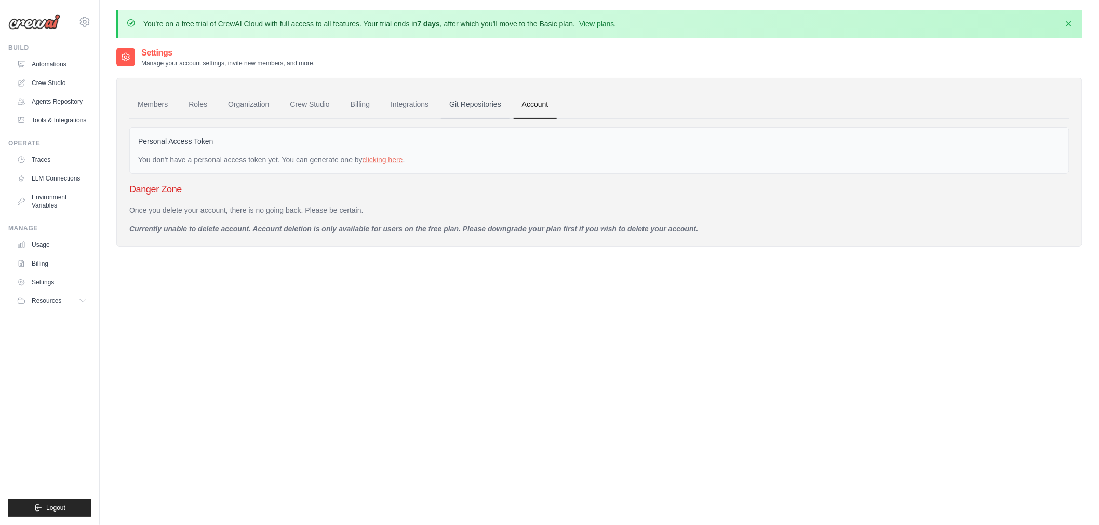
click at [487, 106] on link "Git Repositories" at bounding box center [475, 105] width 69 height 28
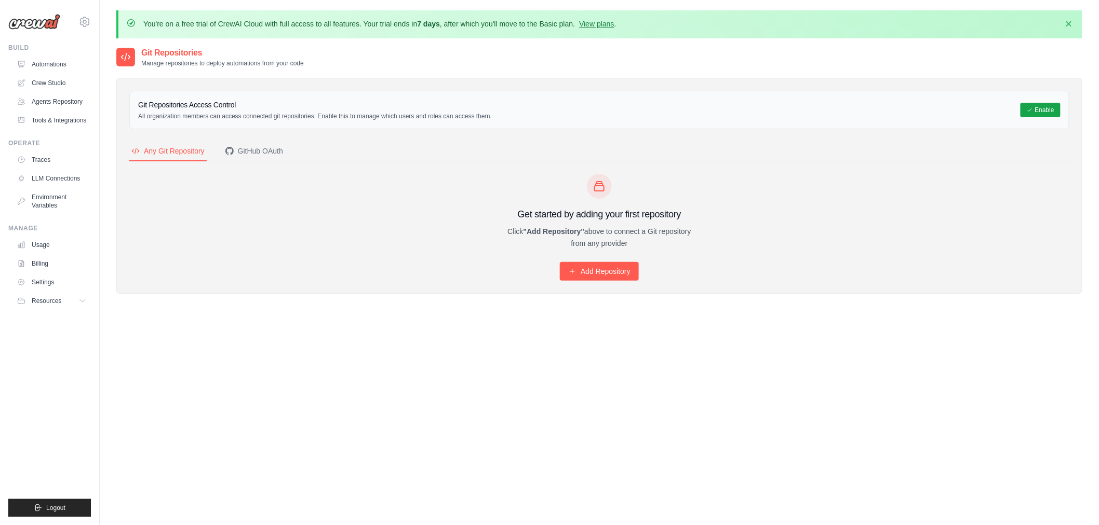
click at [424, 106] on h3 "Git Repositories Access Control" at bounding box center [315, 105] width 354 height 10
click at [55, 288] on link "Settings" at bounding box center [53, 282] width 78 height 17
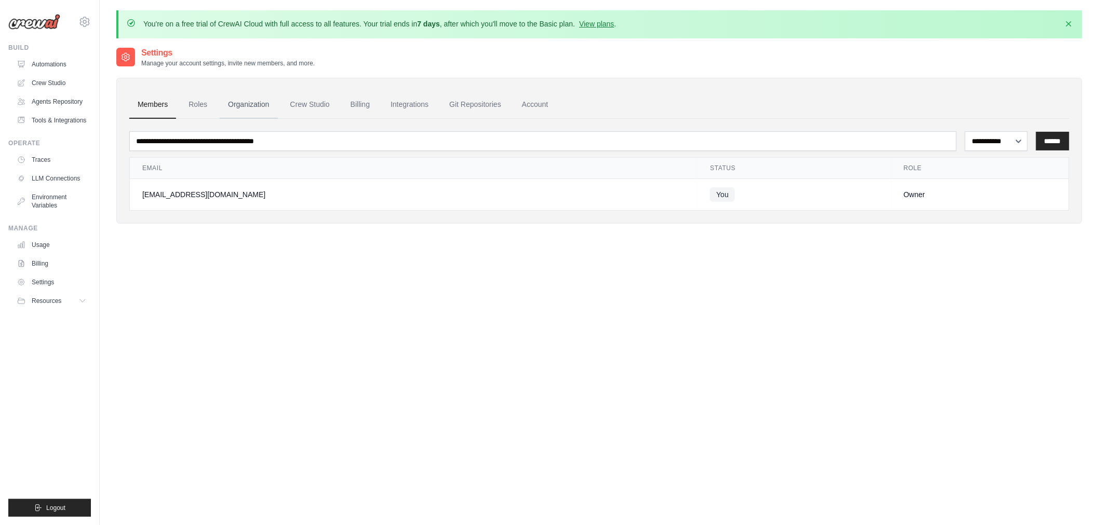
click at [258, 104] on link "Organization" at bounding box center [249, 105] width 58 height 28
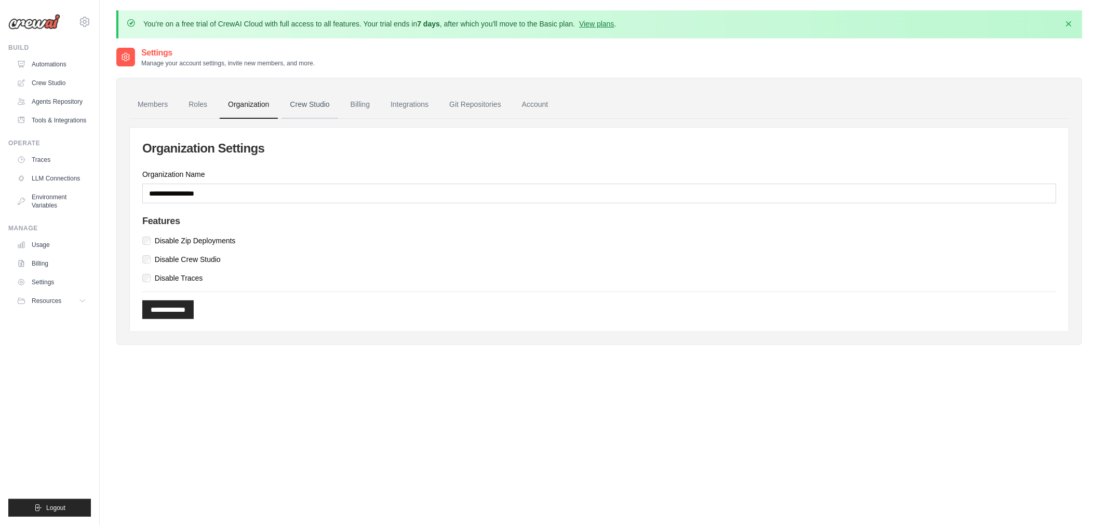
click at [323, 105] on link "Crew Studio" at bounding box center [310, 105] width 56 height 28
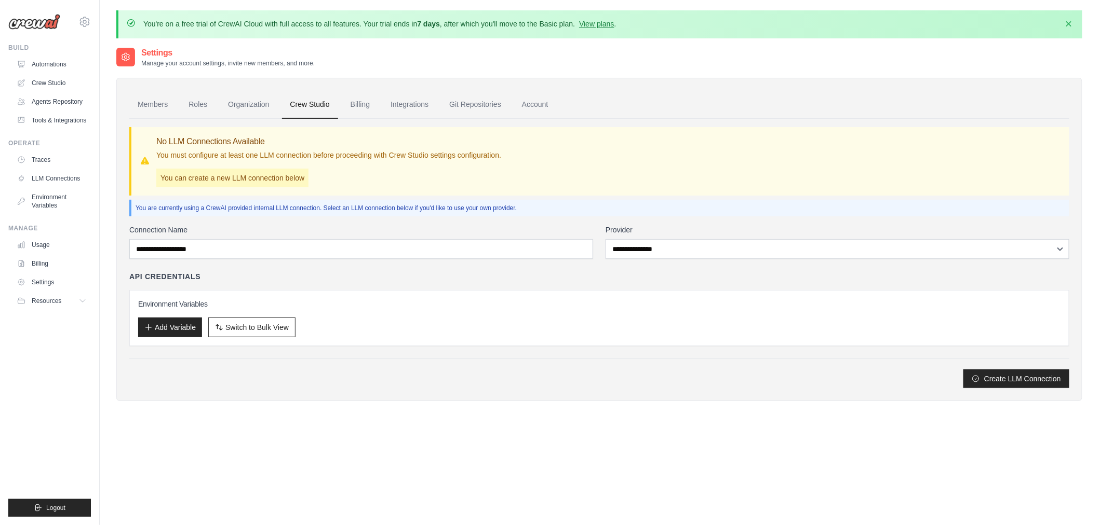
click at [371, 105] on link "Billing" at bounding box center [360, 105] width 36 height 28
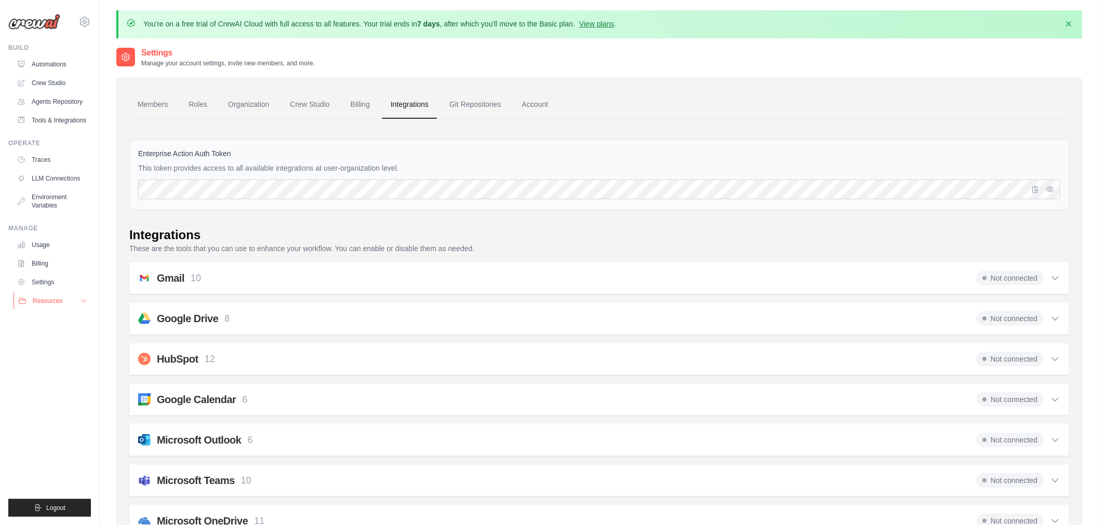
click at [52, 303] on span "Resources" at bounding box center [48, 301] width 30 height 8
click at [60, 304] on span "Resources" at bounding box center [48, 301] width 30 height 8
click at [45, 122] on link "Tools & Integrations" at bounding box center [53, 120] width 78 height 17
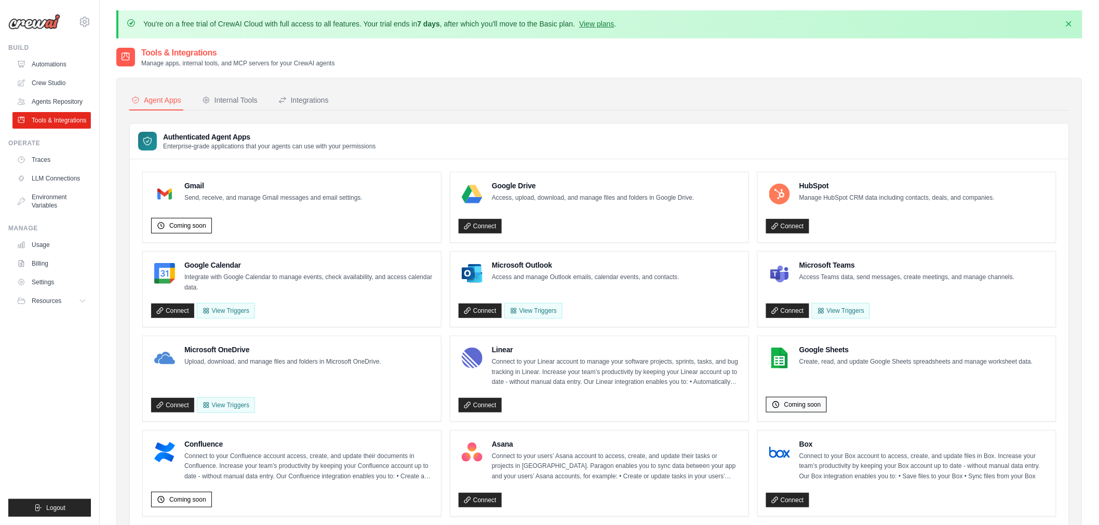
click at [792, 404] on span "Coming soon" at bounding box center [802, 405] width 37 height 8
click at [884, 391] on div "Google Sheets Create, read, and update Google Sheets spreadsheets and manage wo…" at bounding box center [906, 379] width 281 height 69
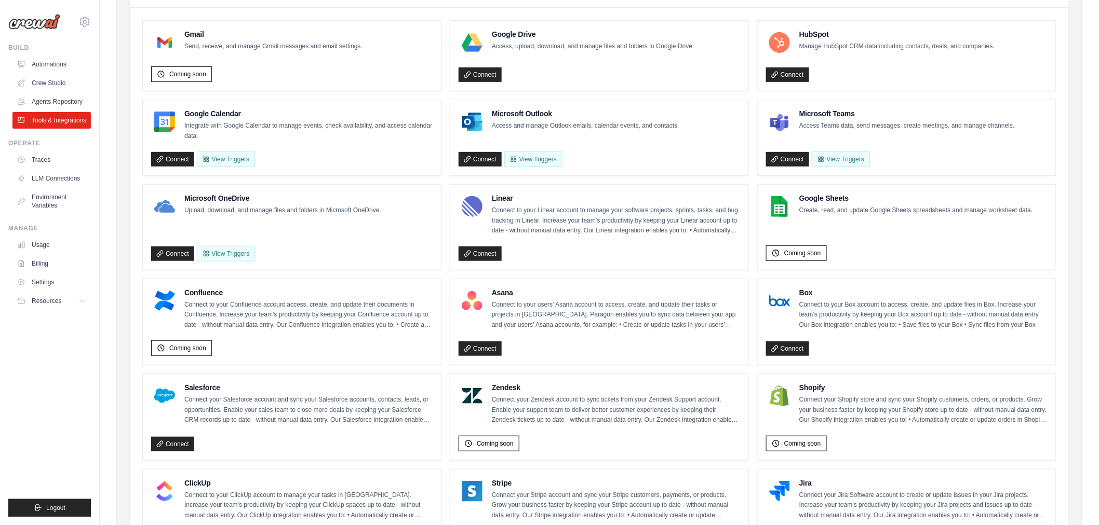
scroll to position [173, 0]
